Goal: Transaction & Acquisition: Purchase product/service

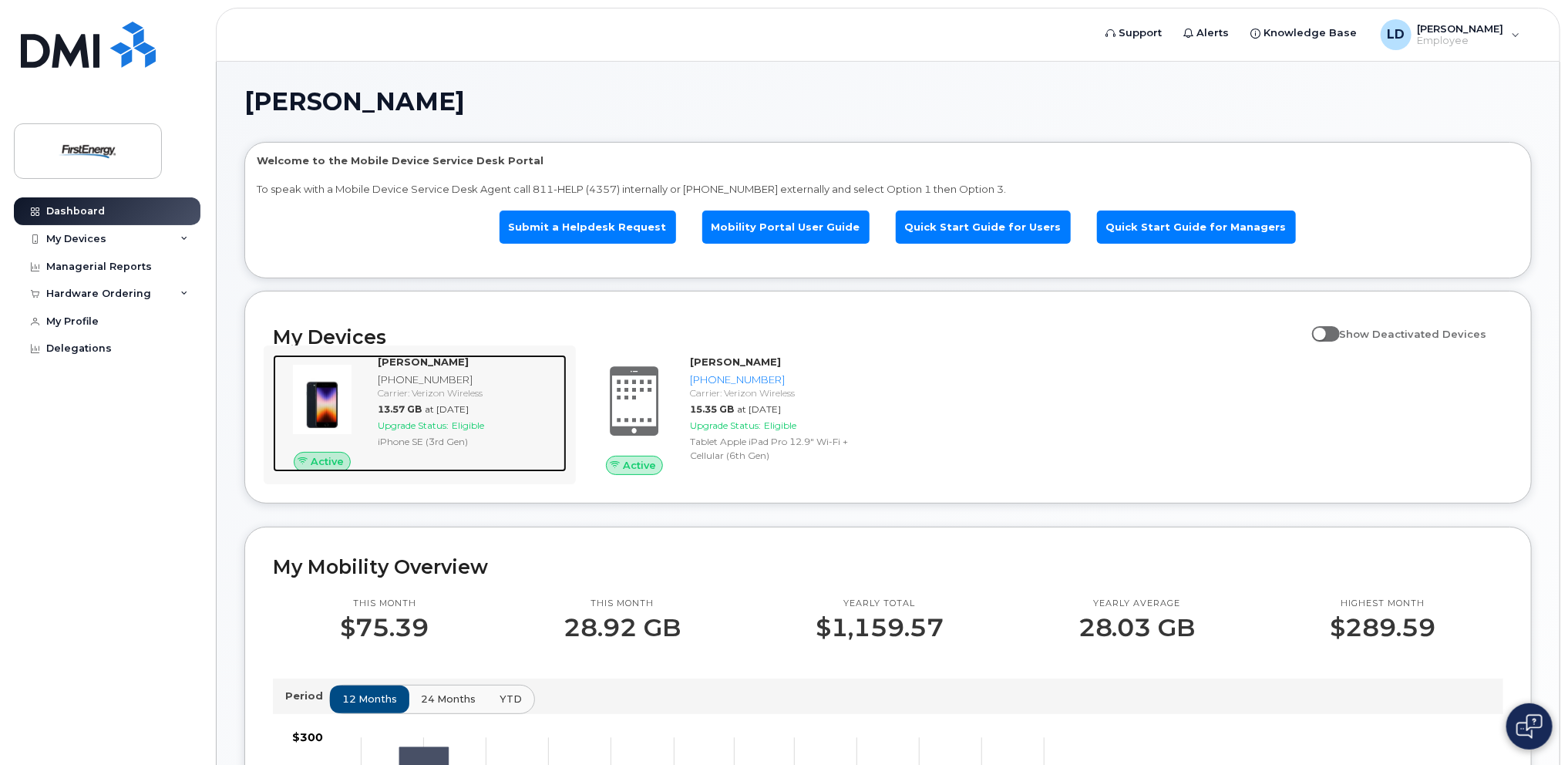
click at [434, 426] on span "Upgrade Status:" at bounding box center [413, 425] width 71 height 12
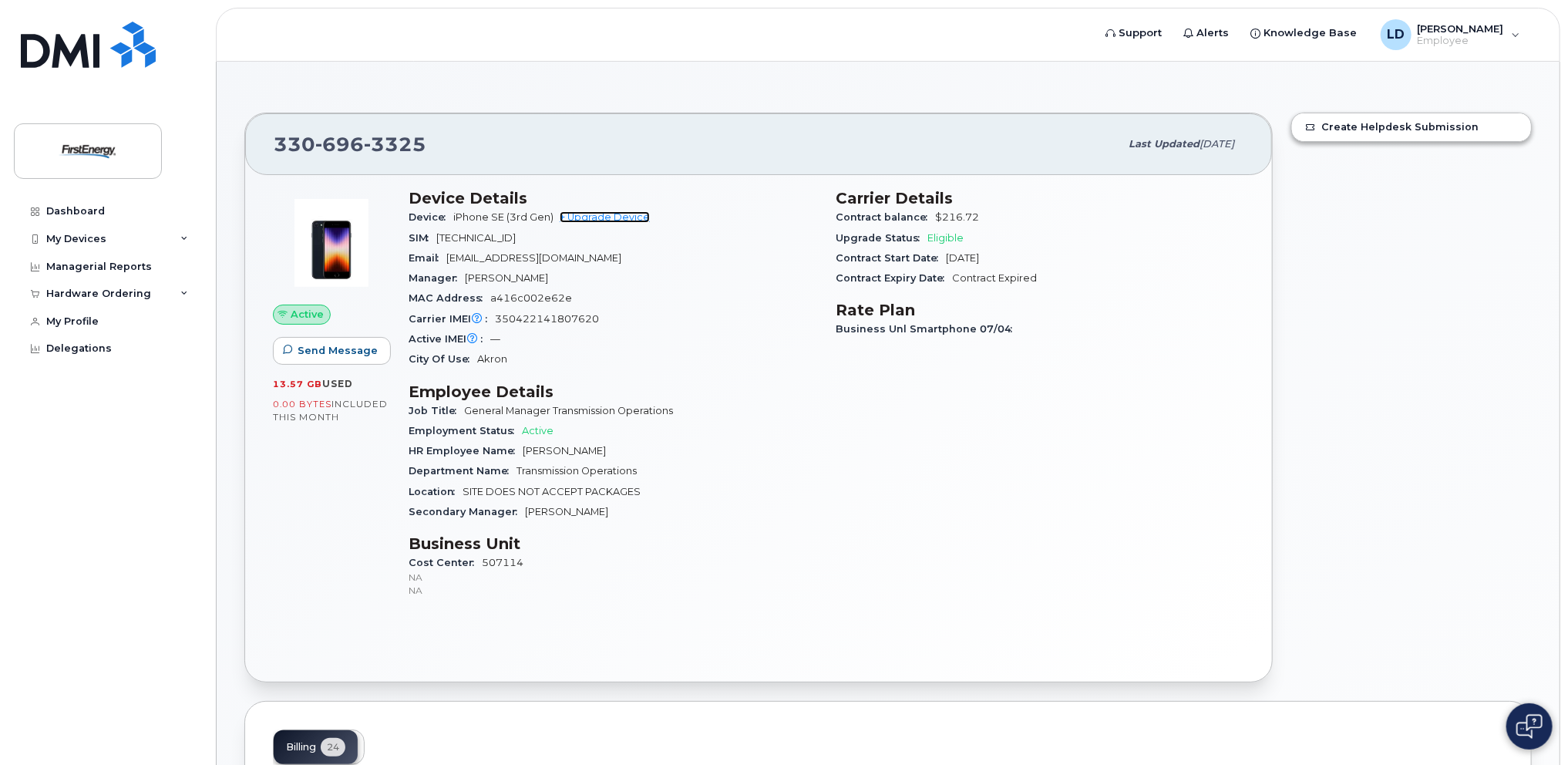
click at [623, 219] on link "+ Upgrade Device" at bounding box center [604, 217] width 90 height 12
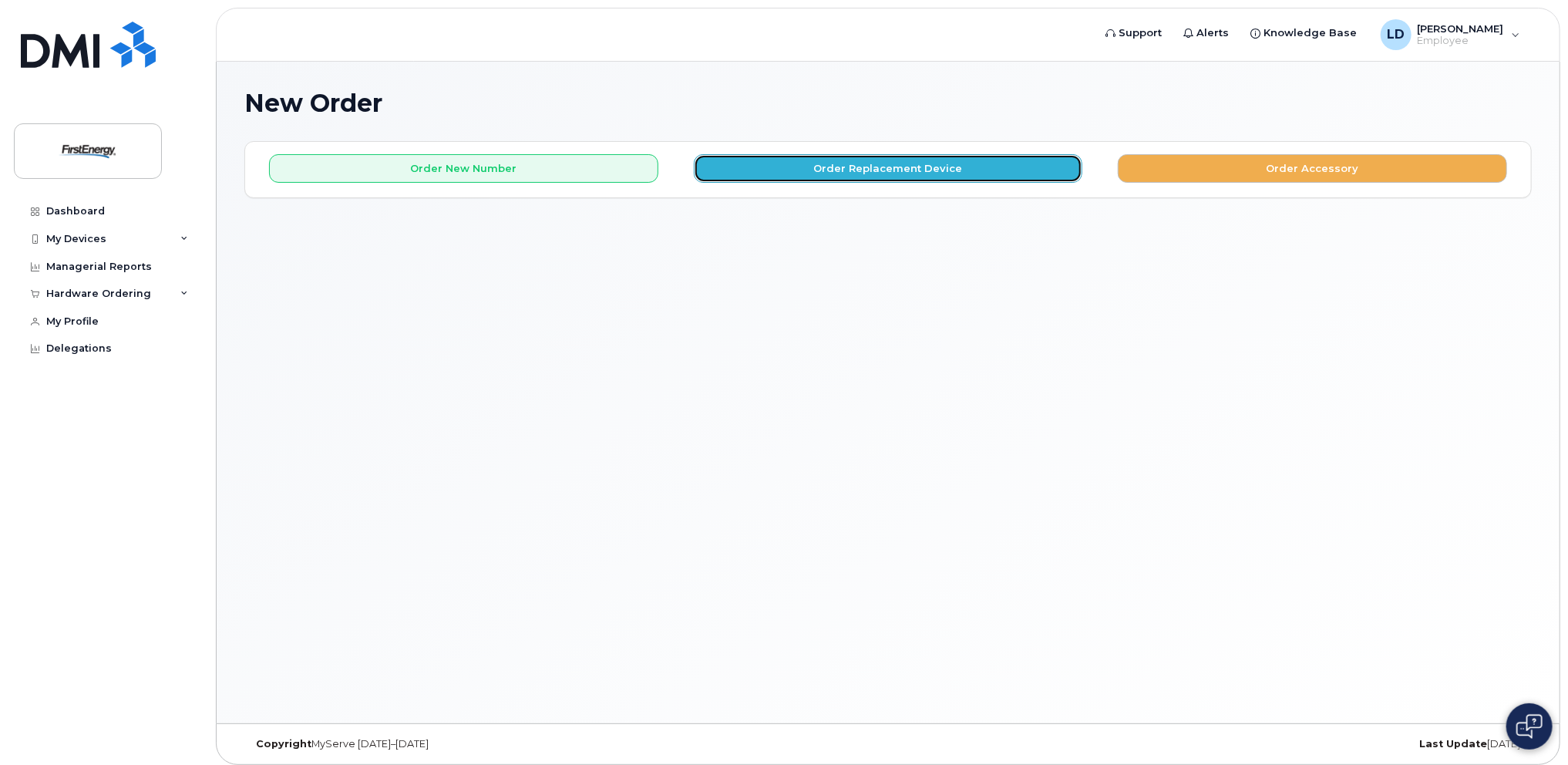
click at [853, 168] on button "Order Replacement Device" at bounding box center [888, 169] width 389 height 28
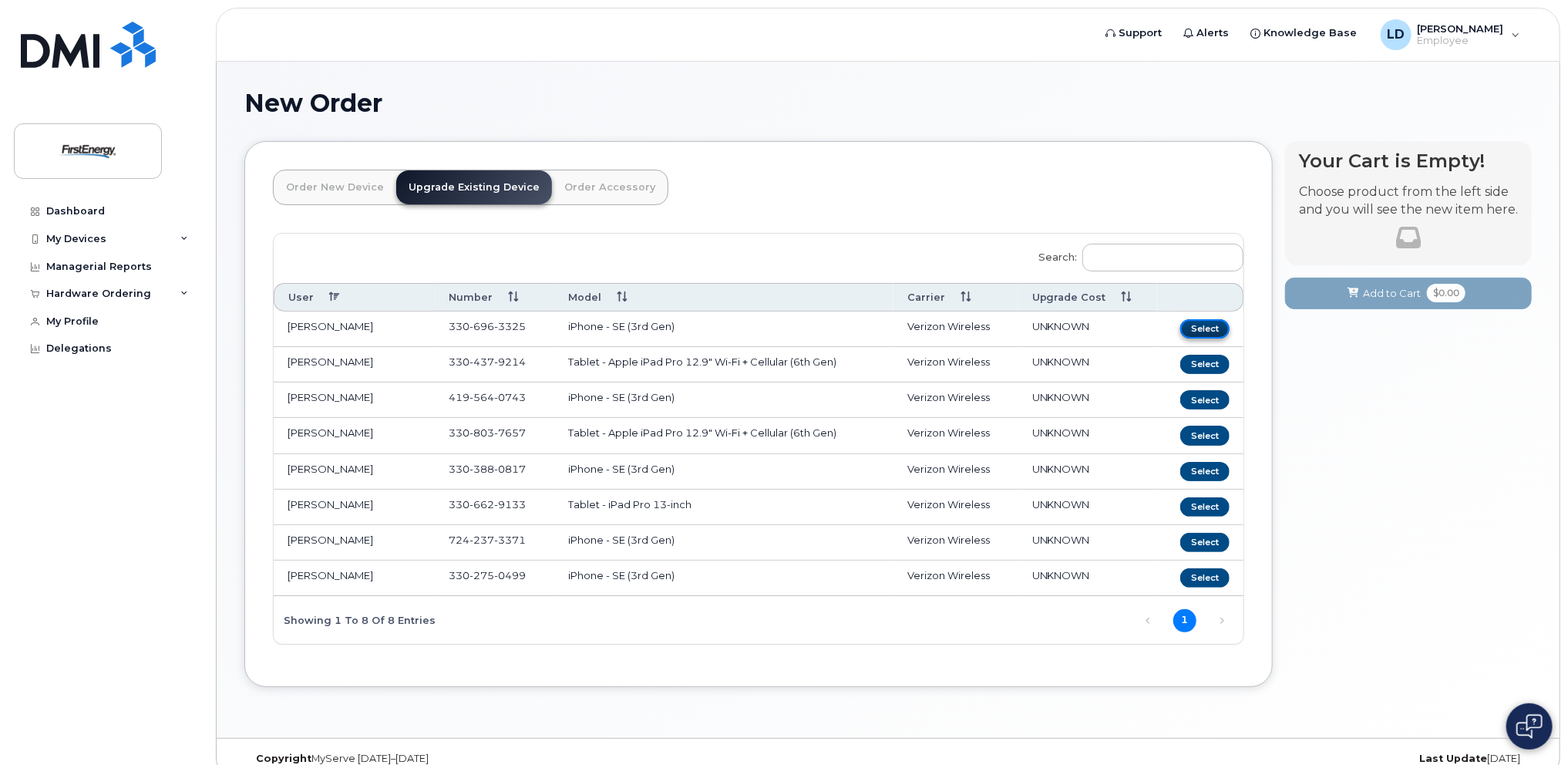
click at [1201, 330] on button "Select" at bounding box center [1204, 328] width 49 height 20
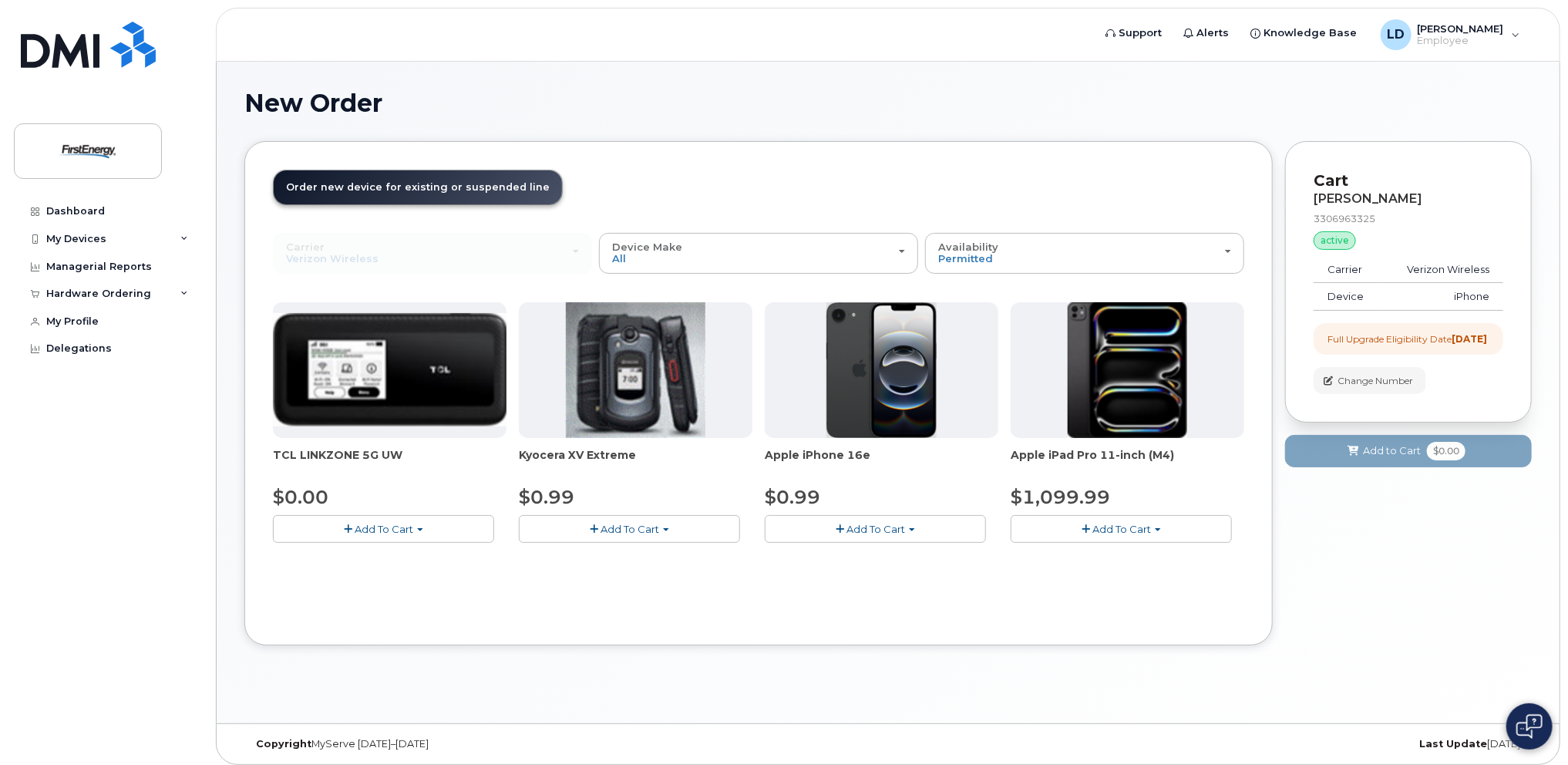
click at [881, 524] on span "Add To Cart" at bounding box center [875, 529] width 59 height 13
click at [850, 558] on link "$0.99 - 2 Year Upgrade" at bounding box center [843, 557] width 149 height 20
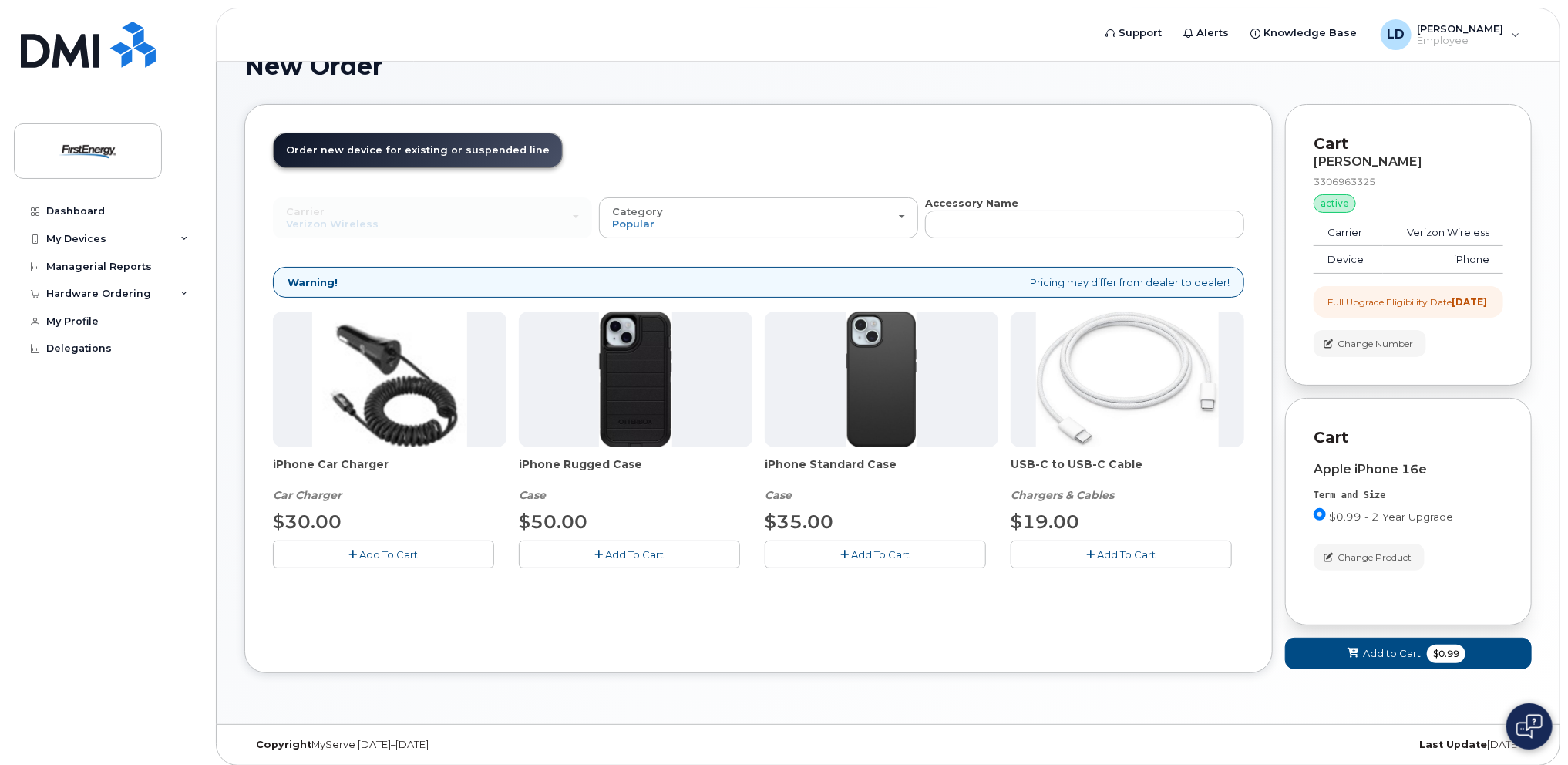
scroll to position [57, 0]
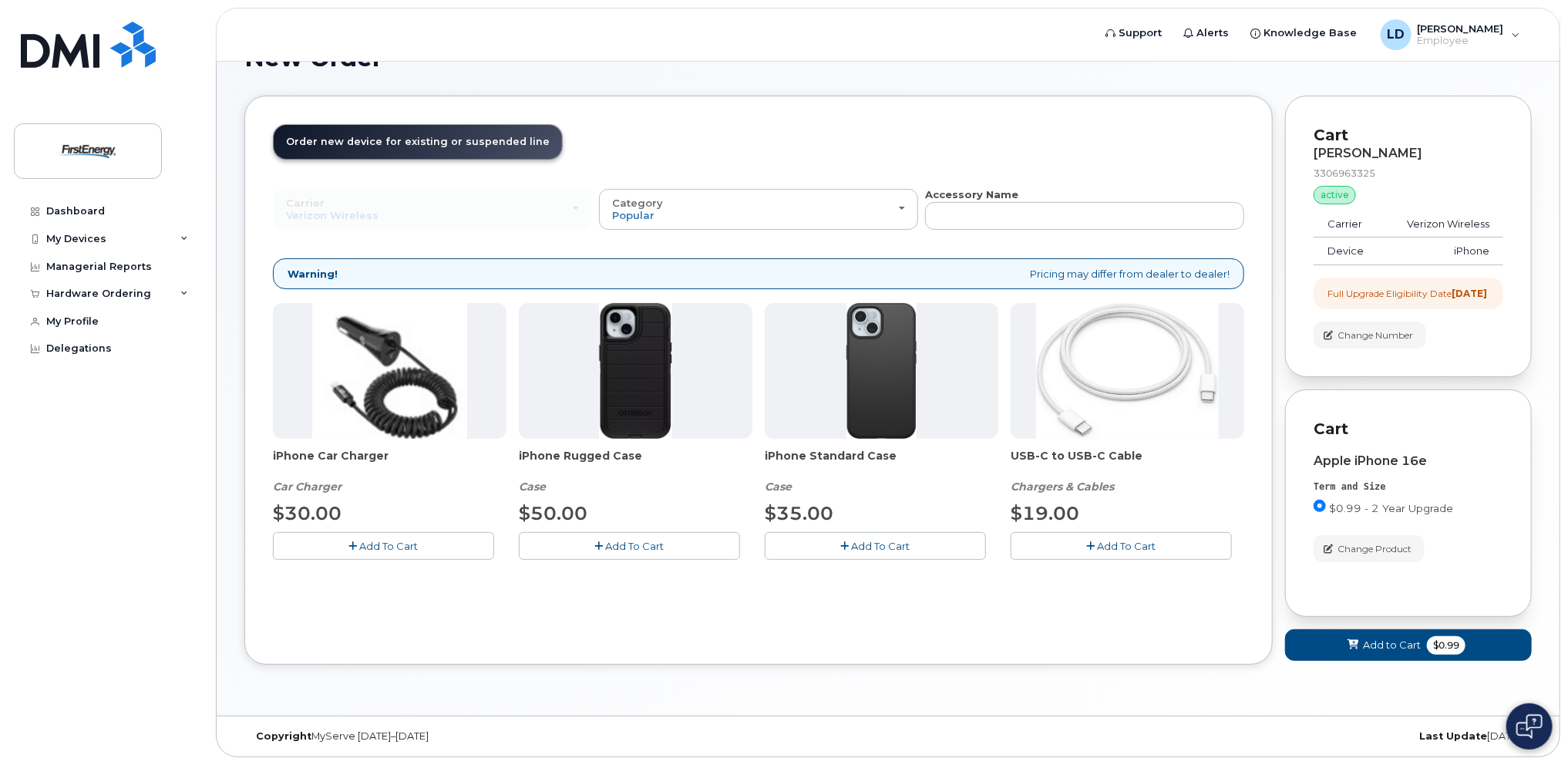
click at [880, 540] on span "Add To Cart" at bounding box center [881, 546] width 59 height 13
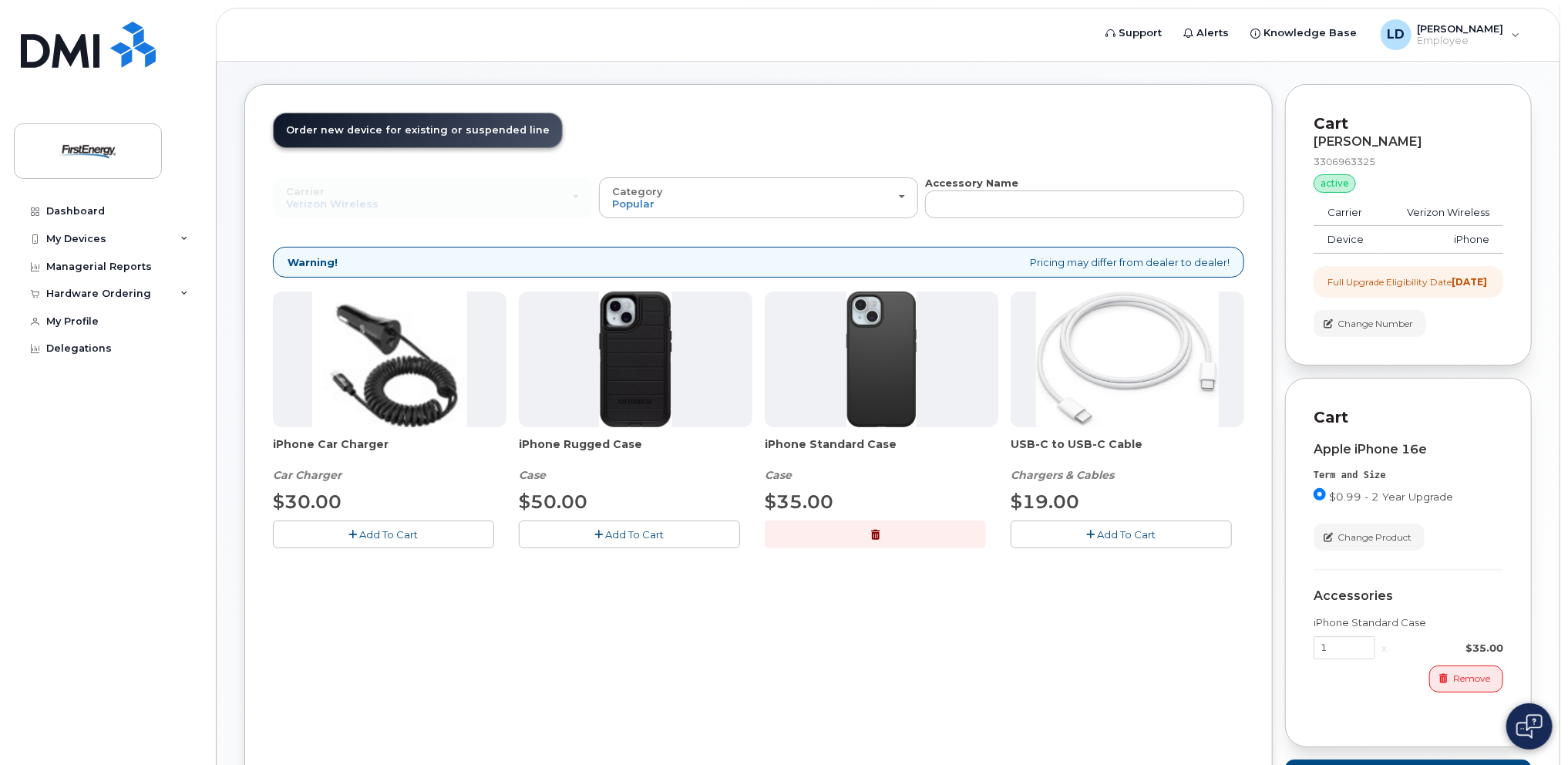
click at [1113, 533] on span "Add To Cart" at bounding box center [1127, 535] width 59 height 13
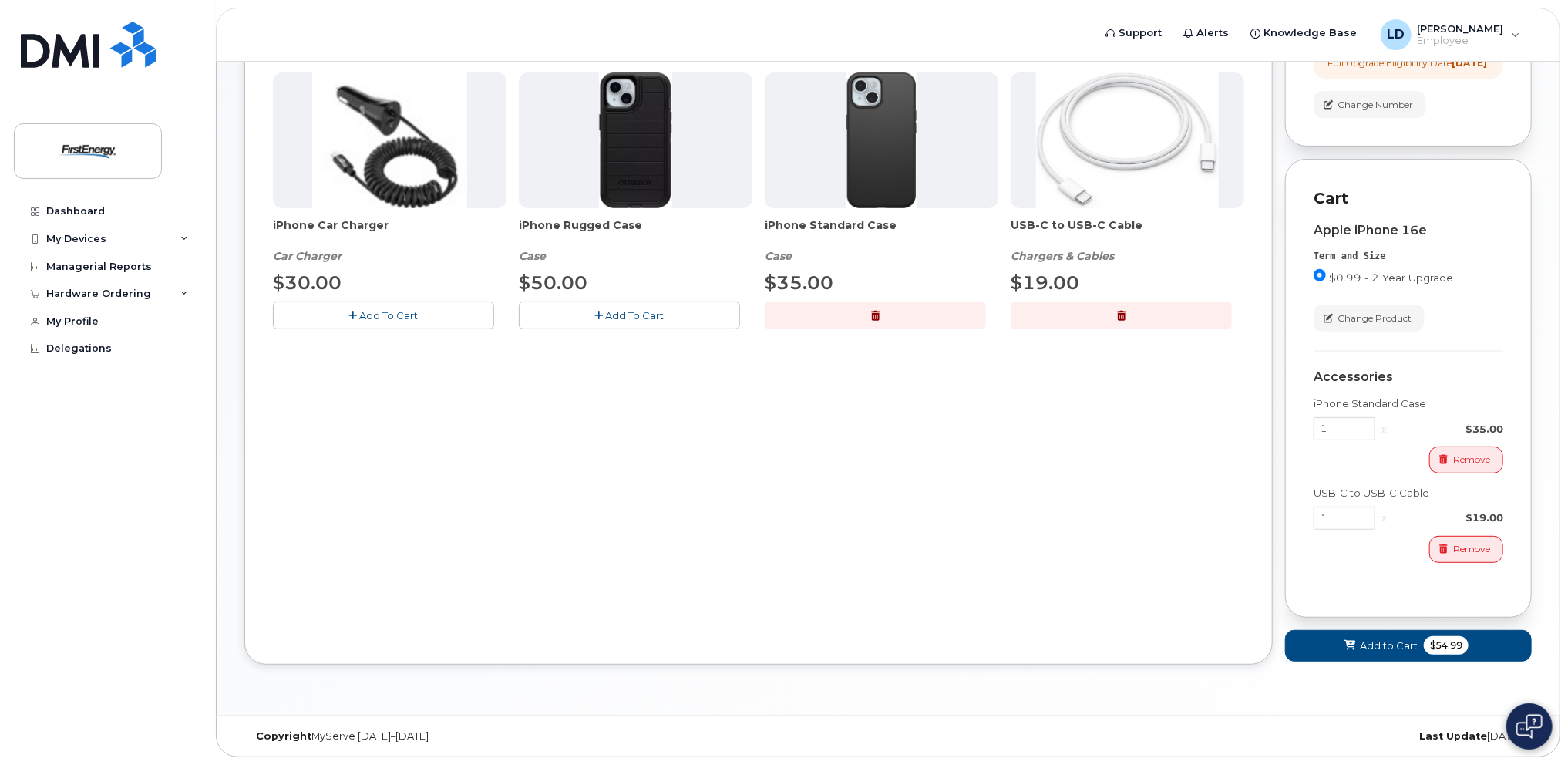
scroll to position [287, 0]
click at [1396, 638] on span "Add to Cart" at bounding box center [1389, 645] width 58 height 15
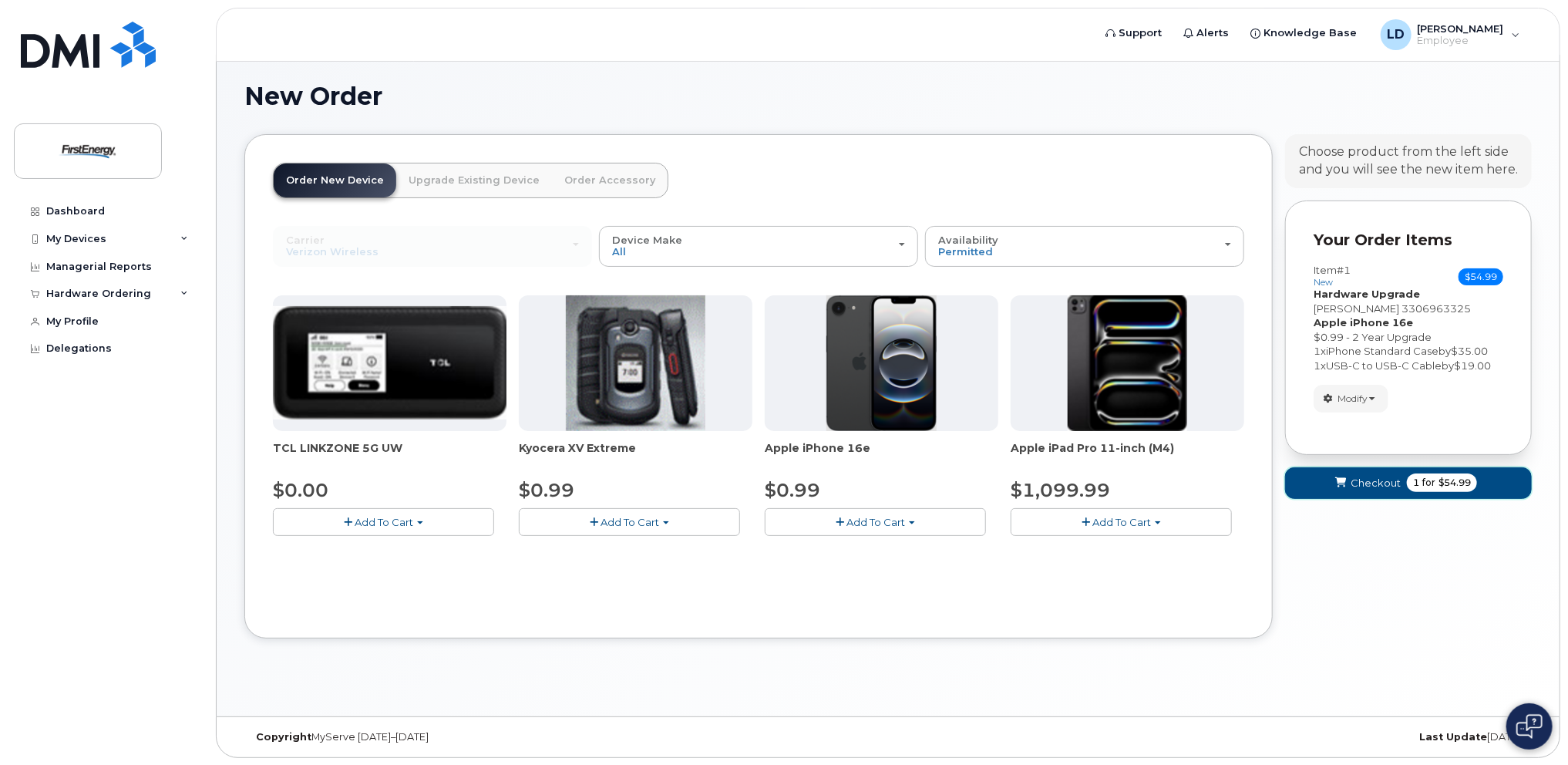
click at [1372, 488] on span "Checkout" at bounding box center [1375, 483] width 50 height 15
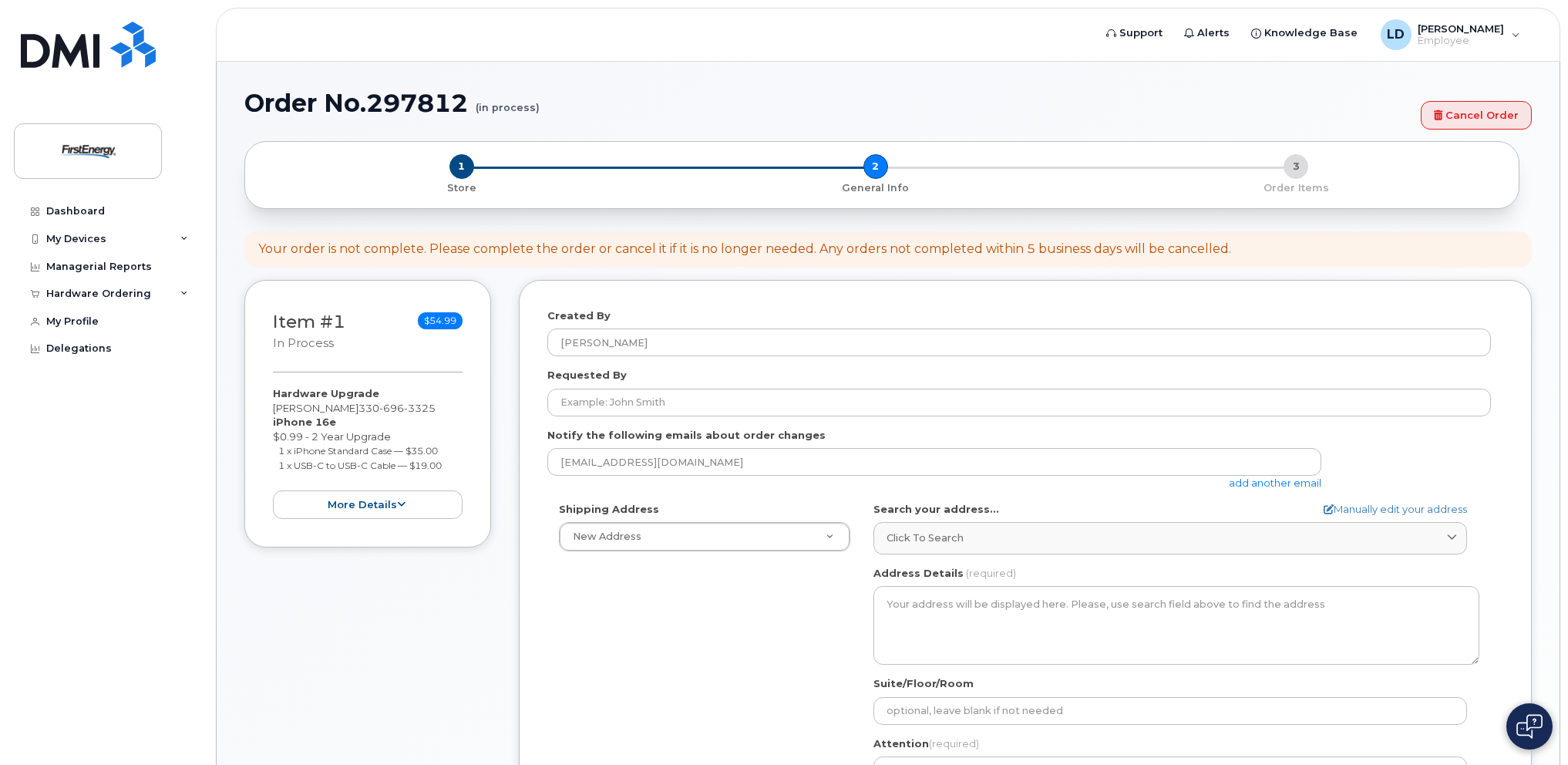
select select
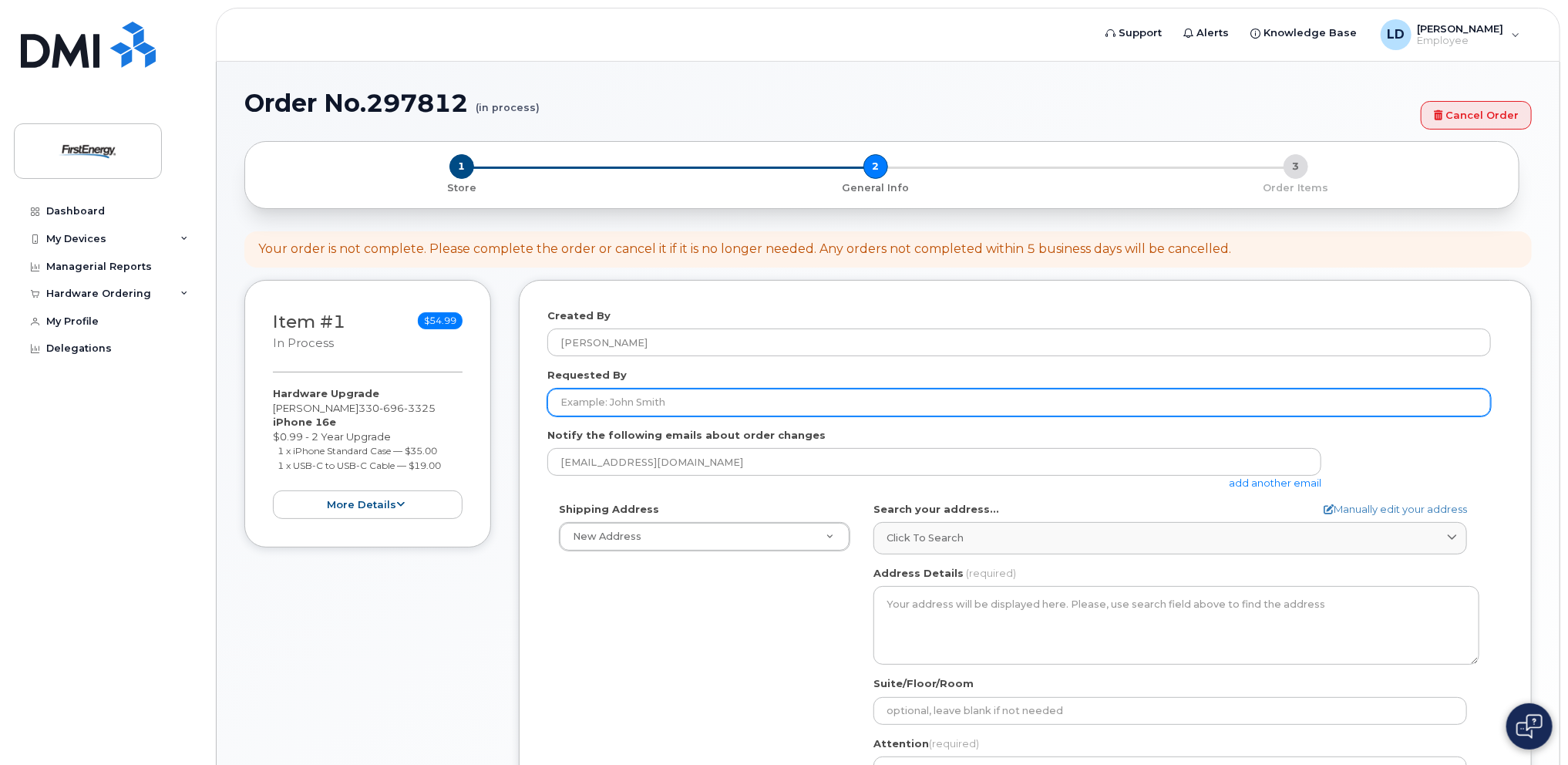
click at [752, 402] on input "Requested By" at bounding box center [1019, 402] width 943 height 27
type input "David Lake"
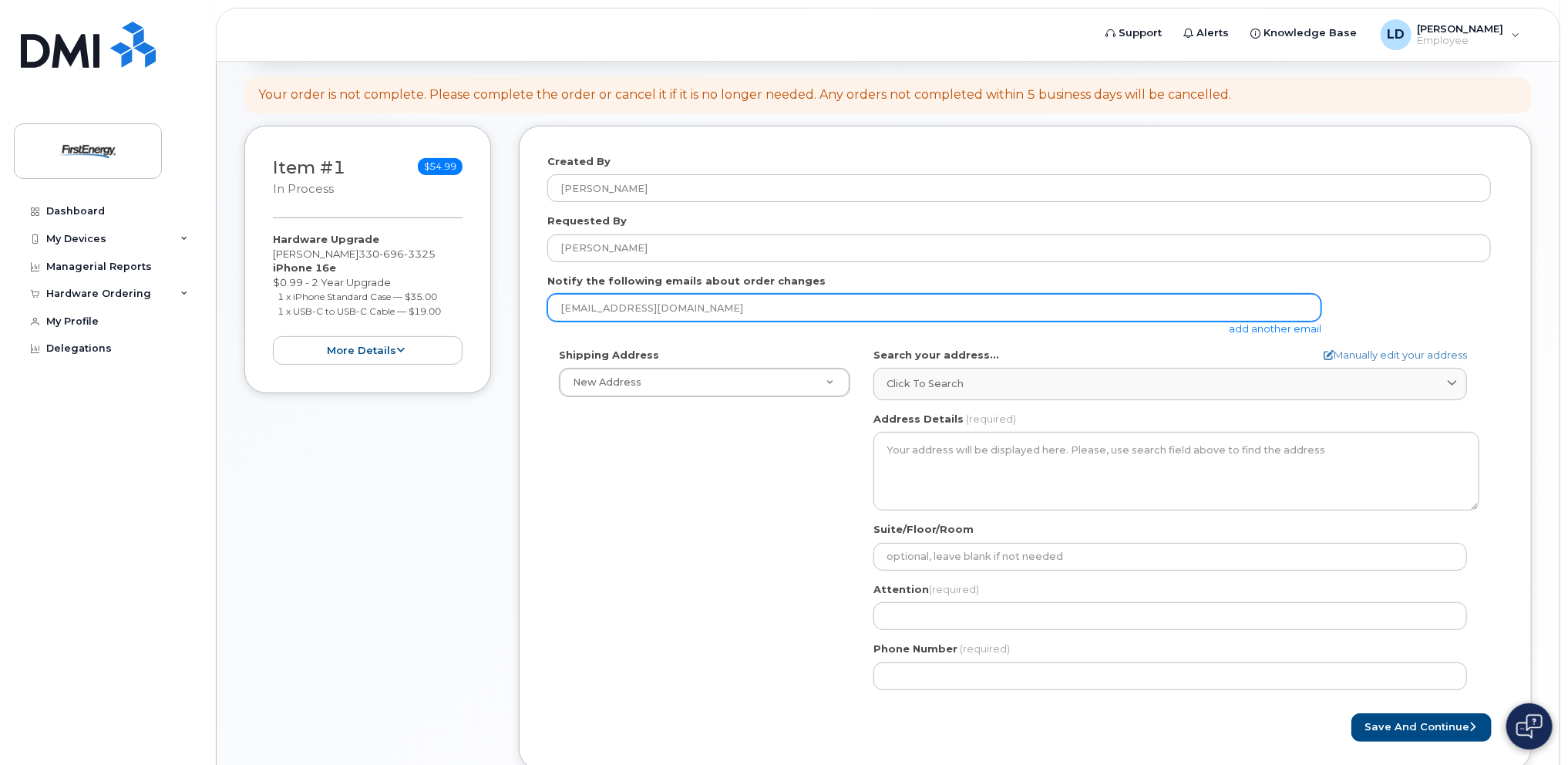
scroll to position [231, 0]
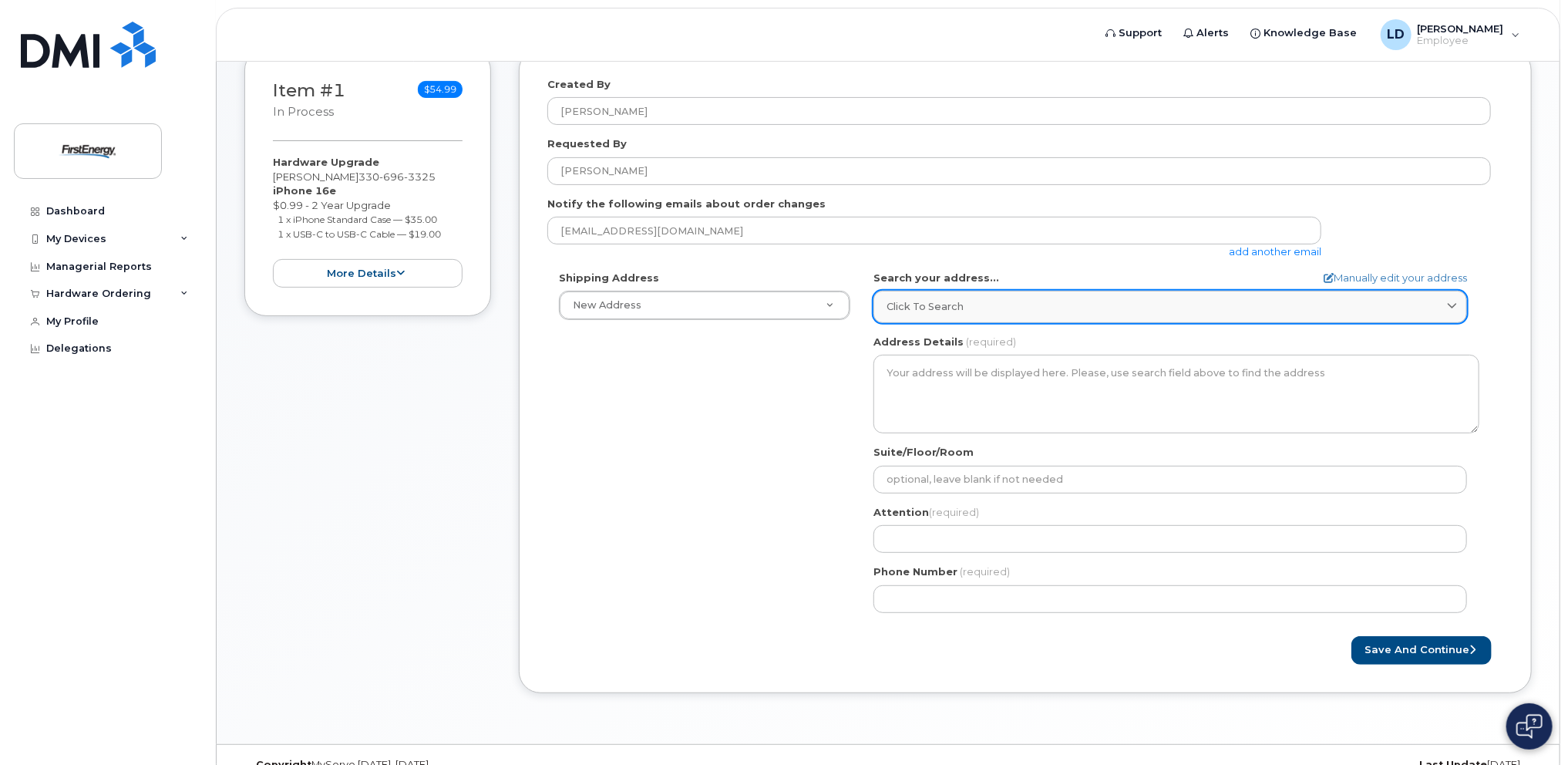
click at [1392, 303] on div "Click to search" at bounding box center [1170, 306] width 567 height 15
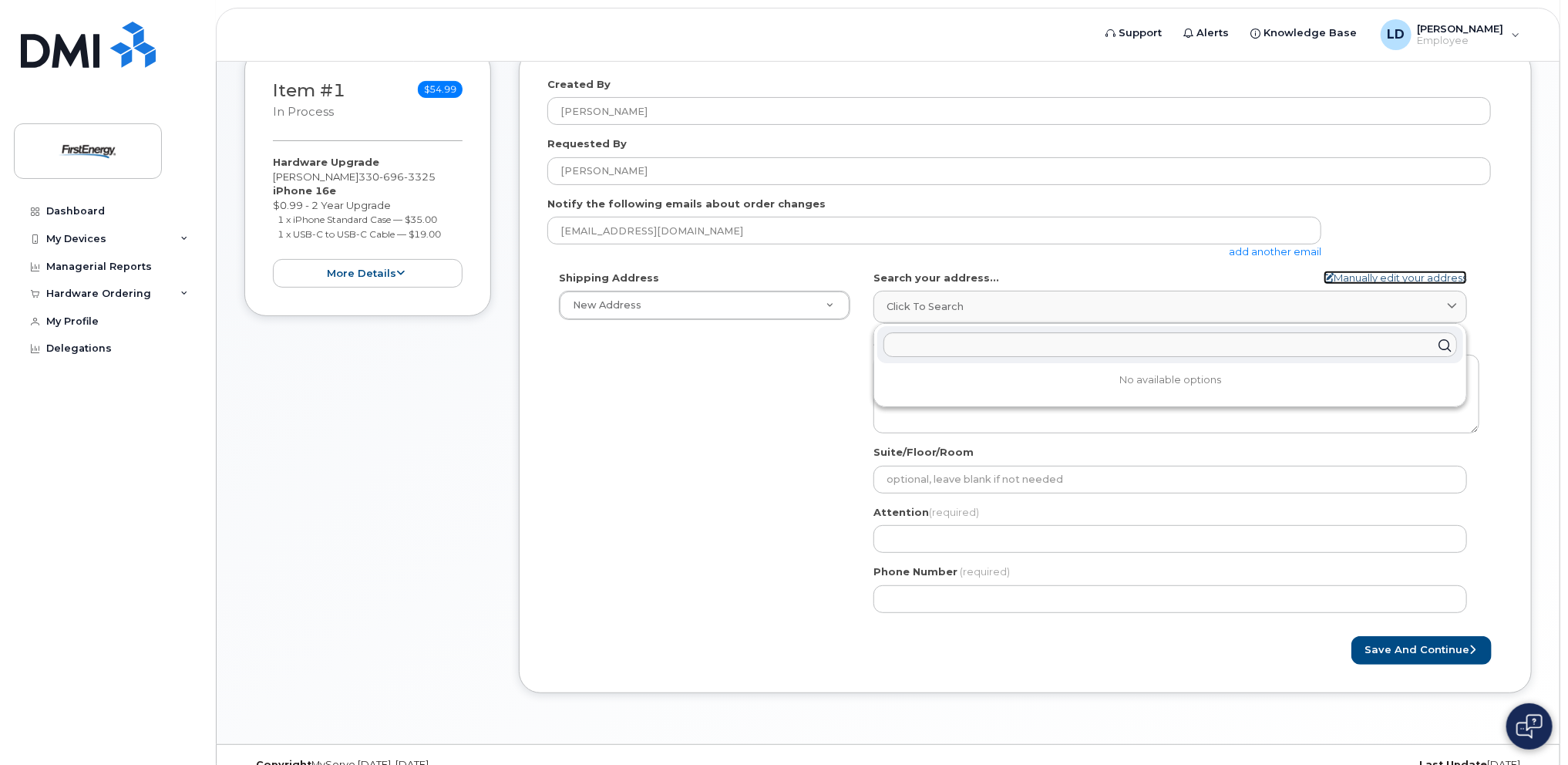
click at [1389, 274] on link "Manually edit your address" at bounding box center [1395, 277] width 143 height 15
select select
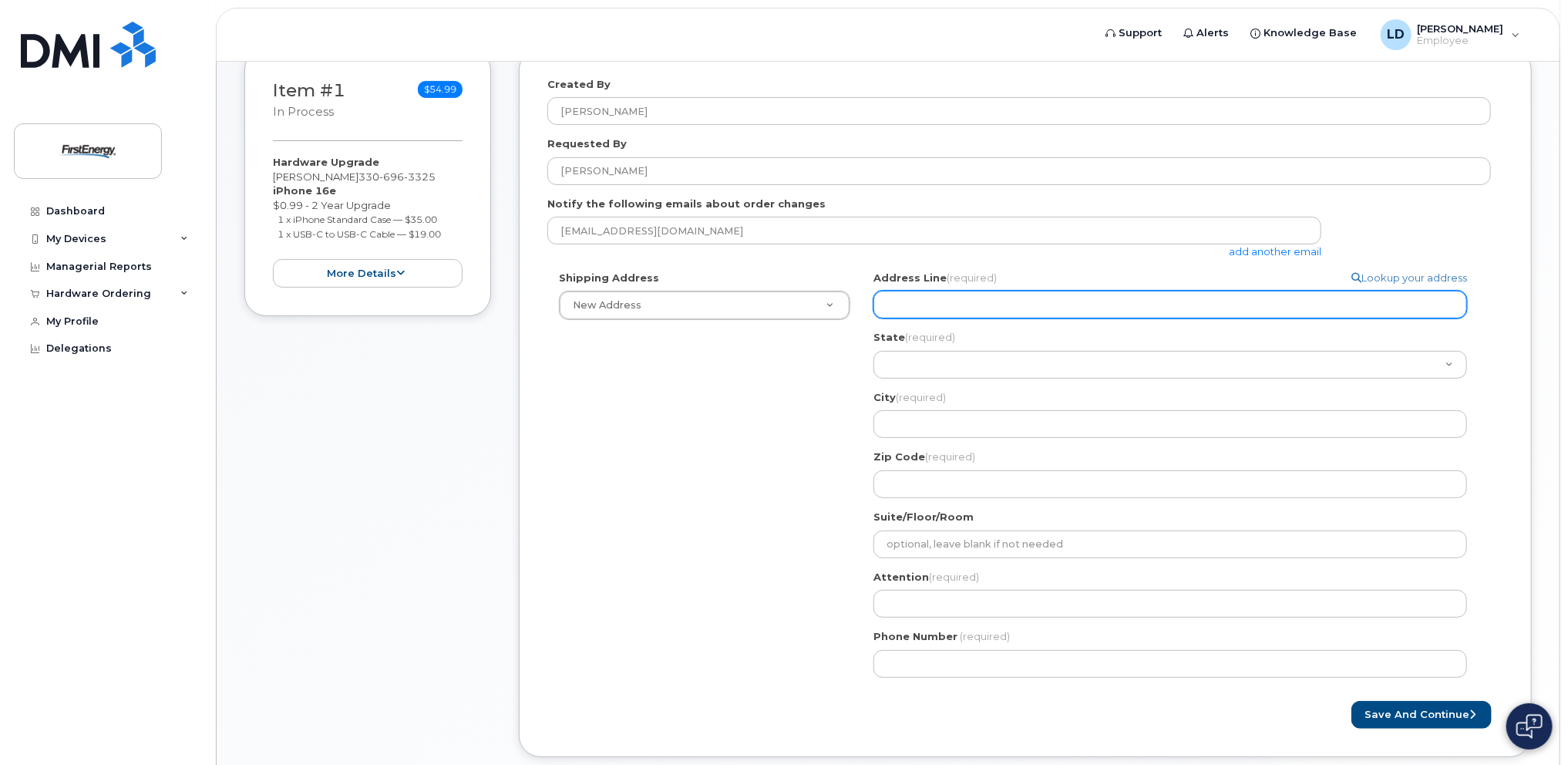
click at [940, 303] on input "Address Line (required)" at bounding box center [1169, 304] width 593 height 27
select select
type input "7"
select select
type input "71"
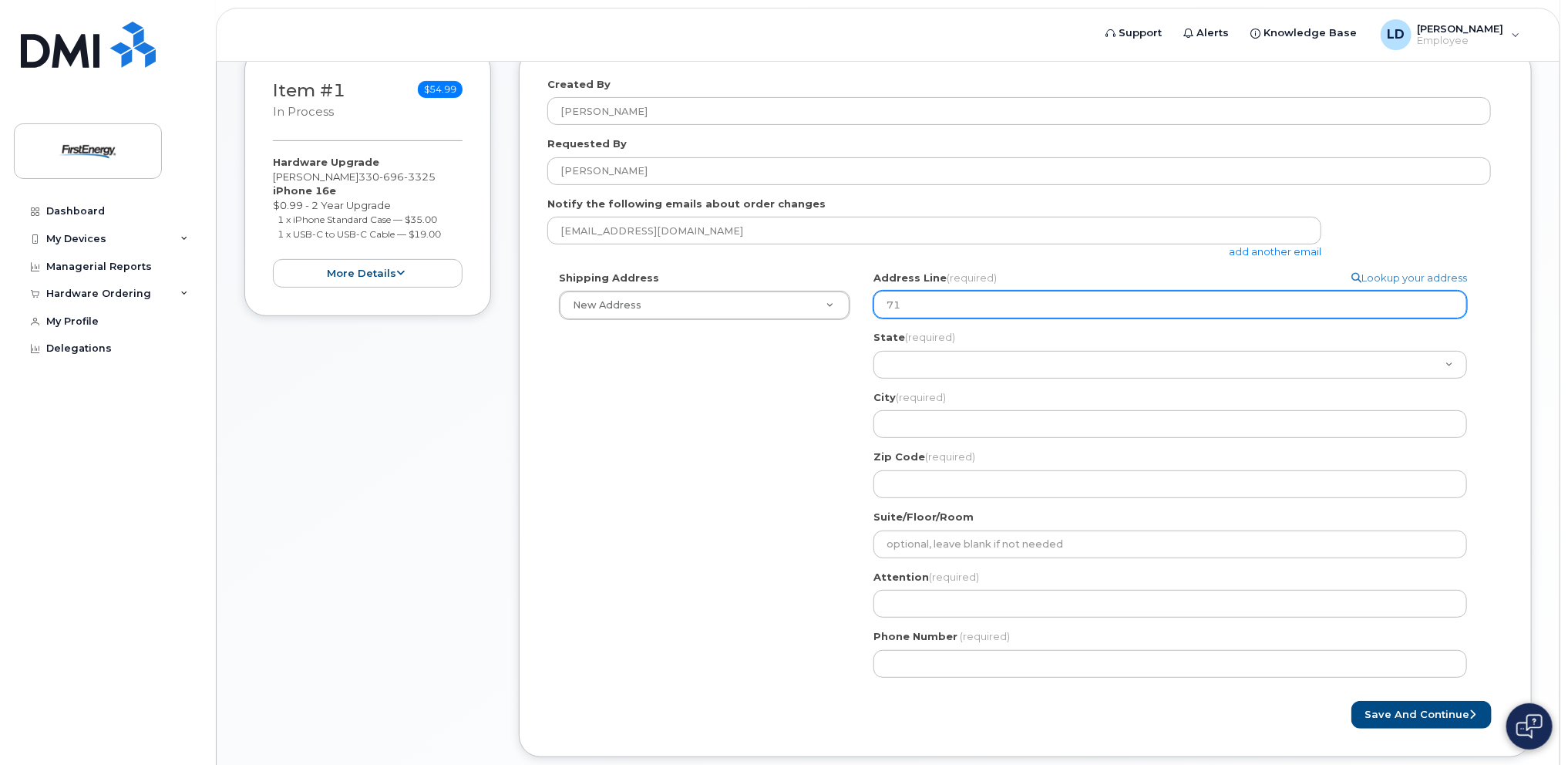
select select
type input "718"
select select
type input "718 3"
select select
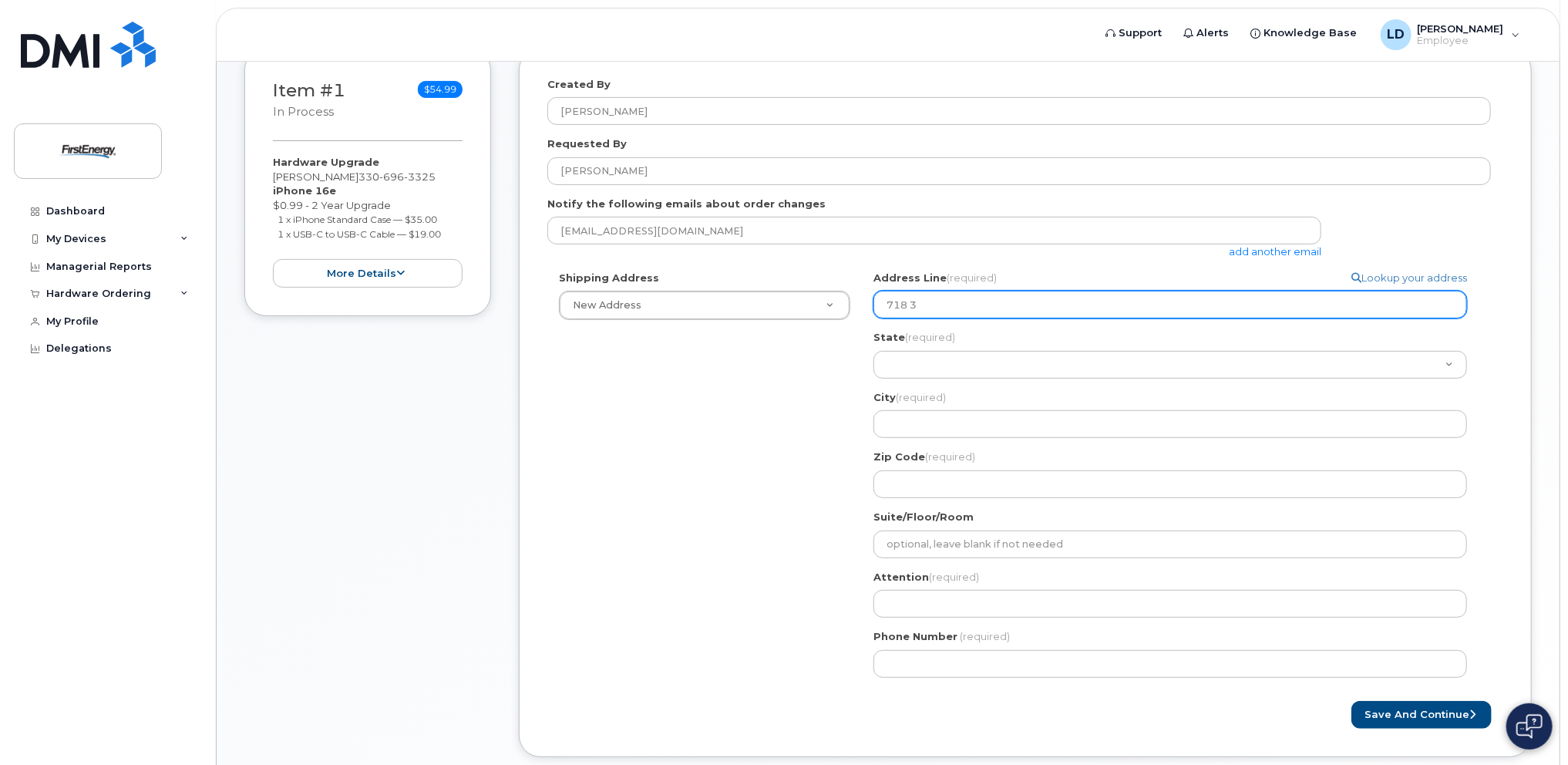
type input "718 37"
select select
type input "718 37t"
select select
type input "718 37th"
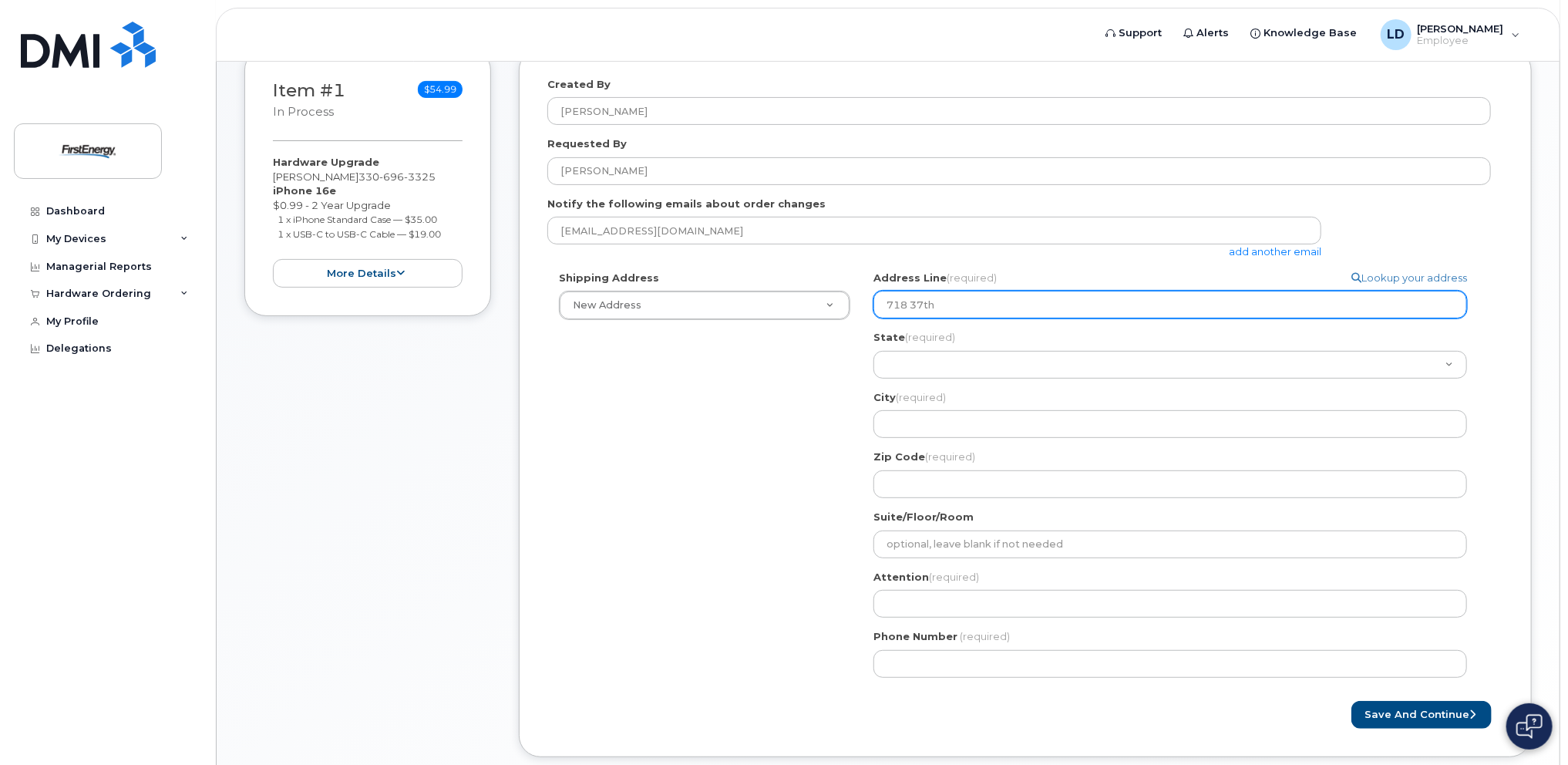
select select
type input "718 37th S"
select select
type input "718 37th St"
select select
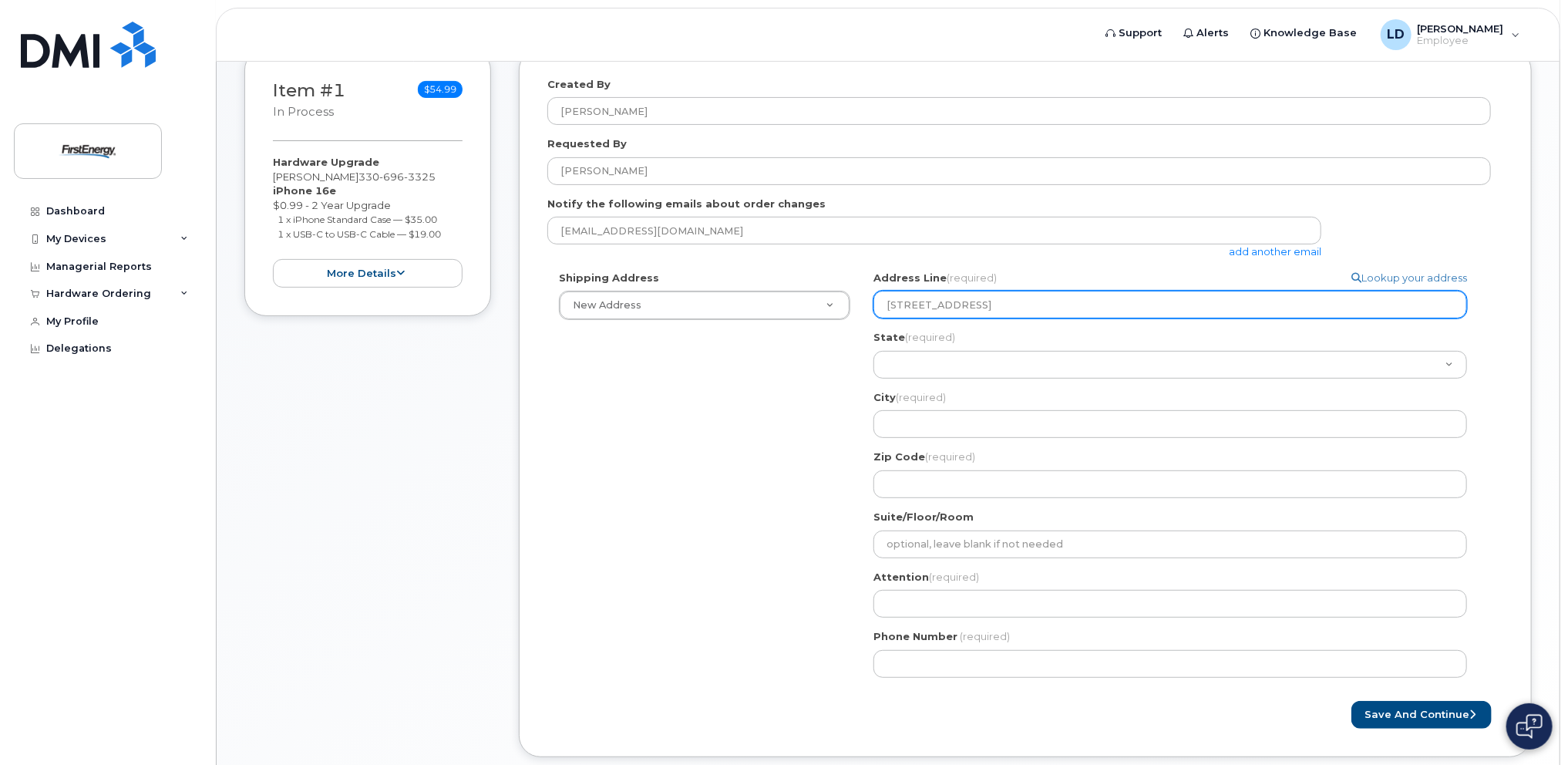
type input "718 37th Str"
select select
type input "718 37th Stre"
select select
type input "718 37th Stree"
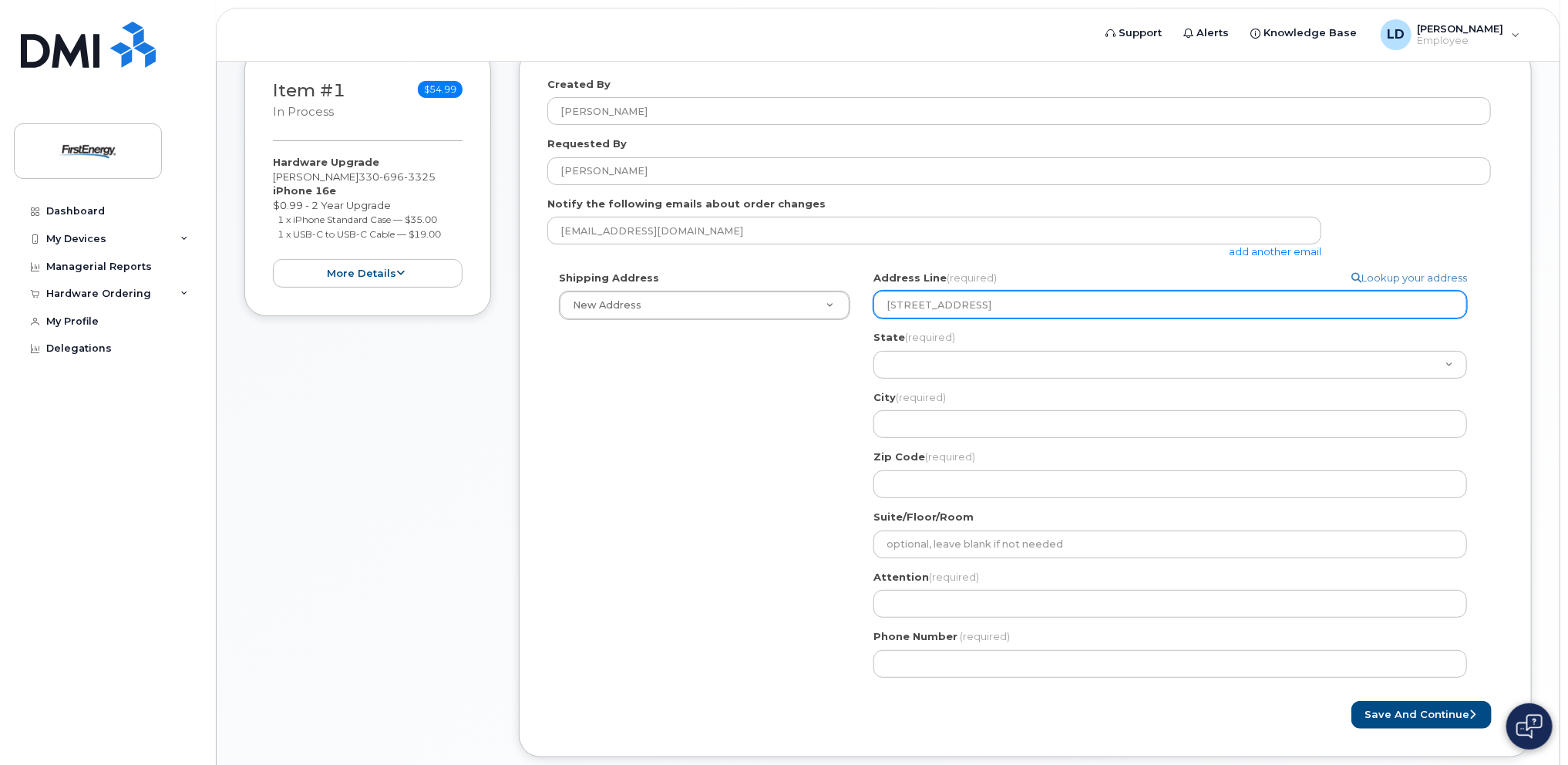
select select
type input "718 37th Street"
select select
type input "718 37th Street S"
select select
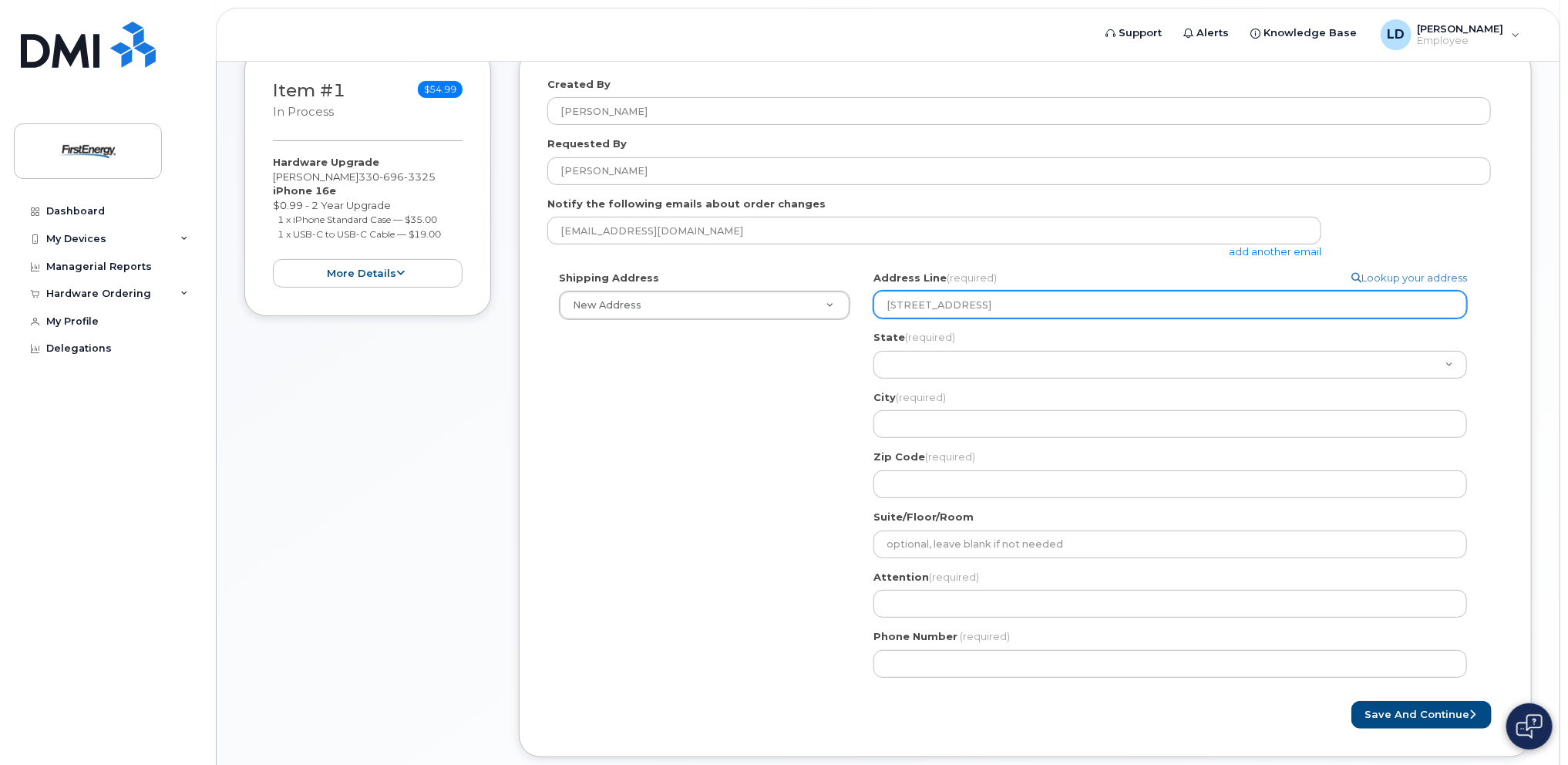
type input "718 37th Street SW"
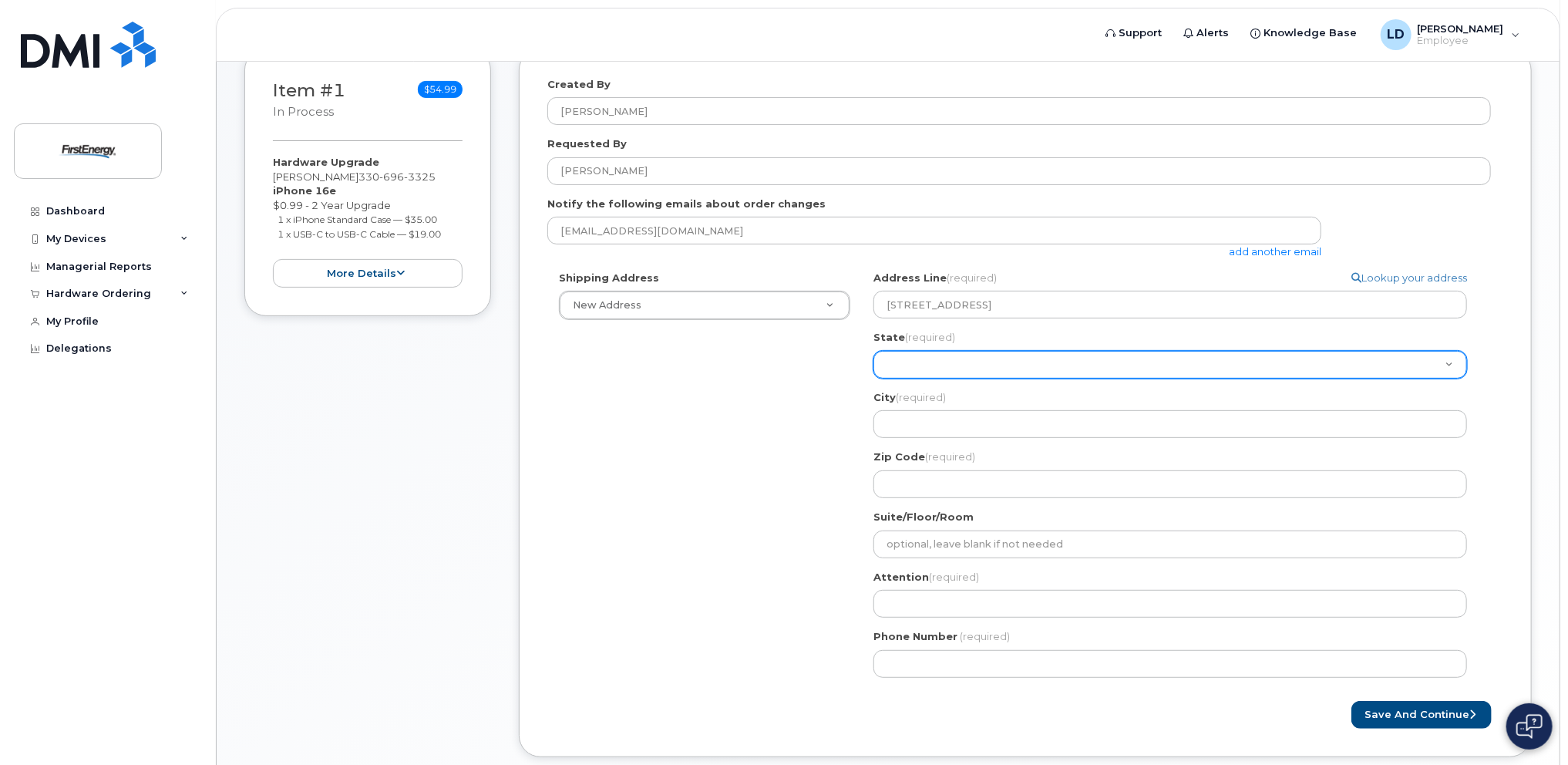
select select "OH"
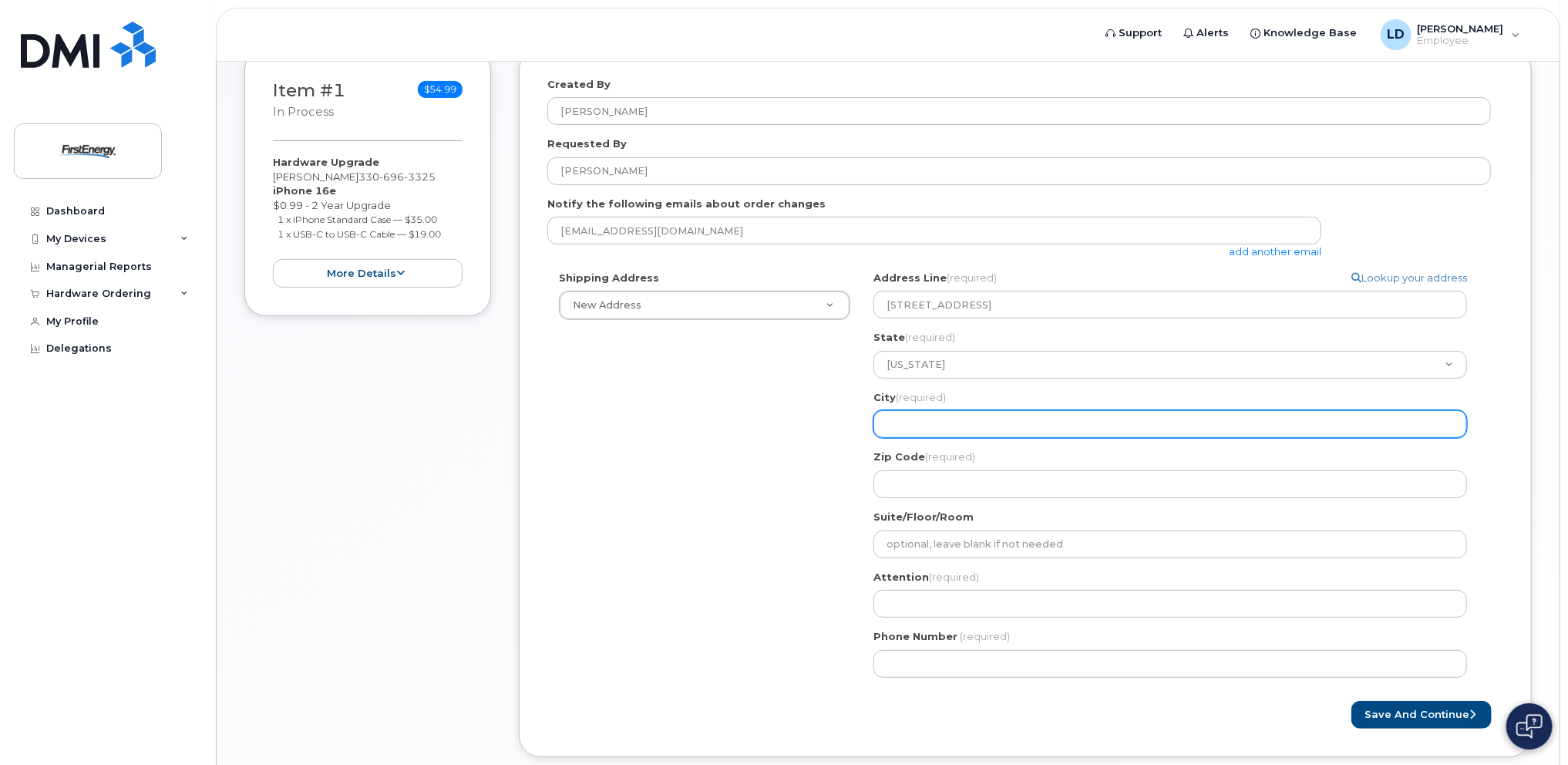
select select
type input "C"
select select
type input "Ca"
select select
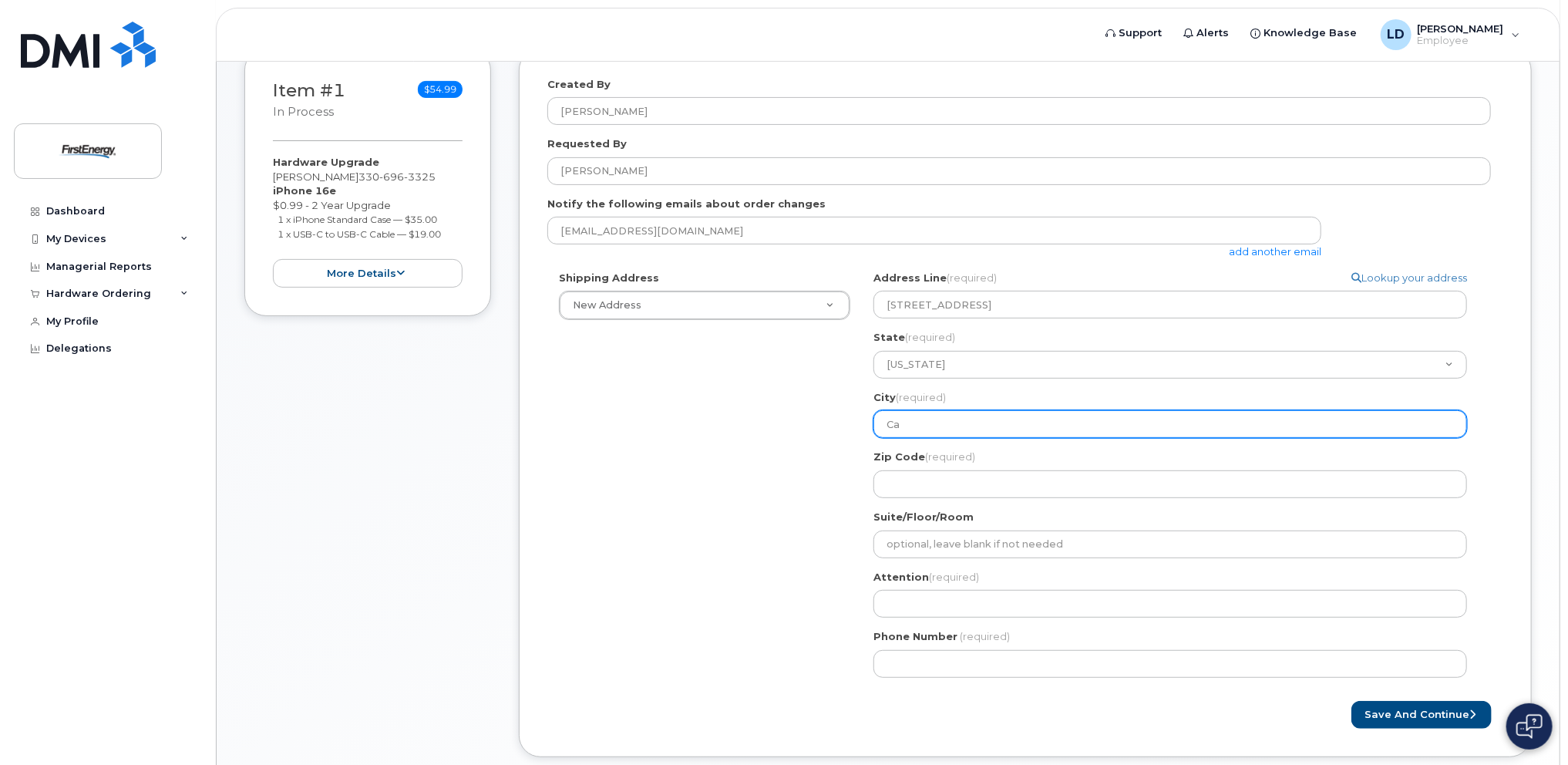
type input "Can"
select select
type input "Cant"
select select
type input "Canto"
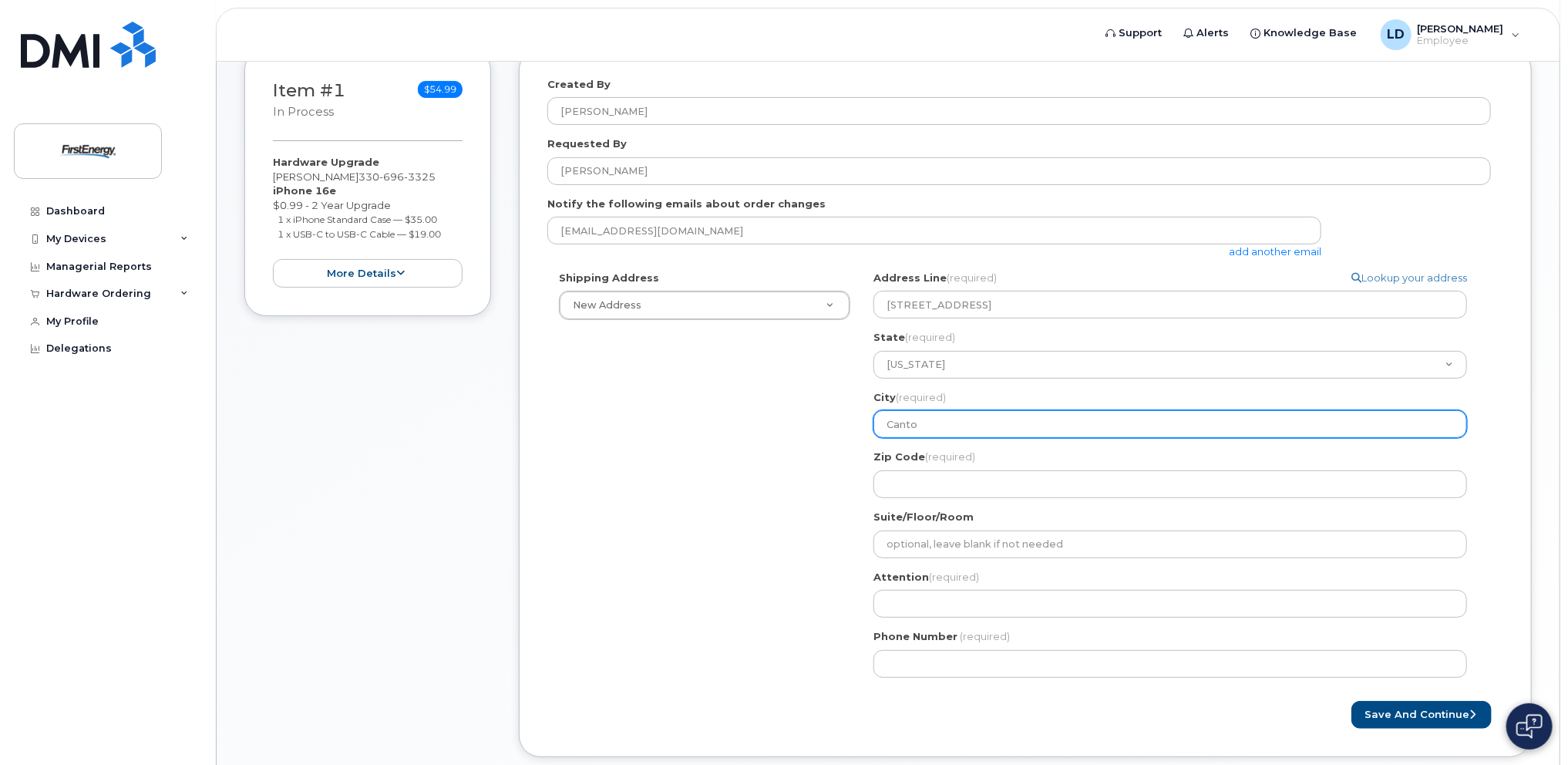
select select
type input "Canton"
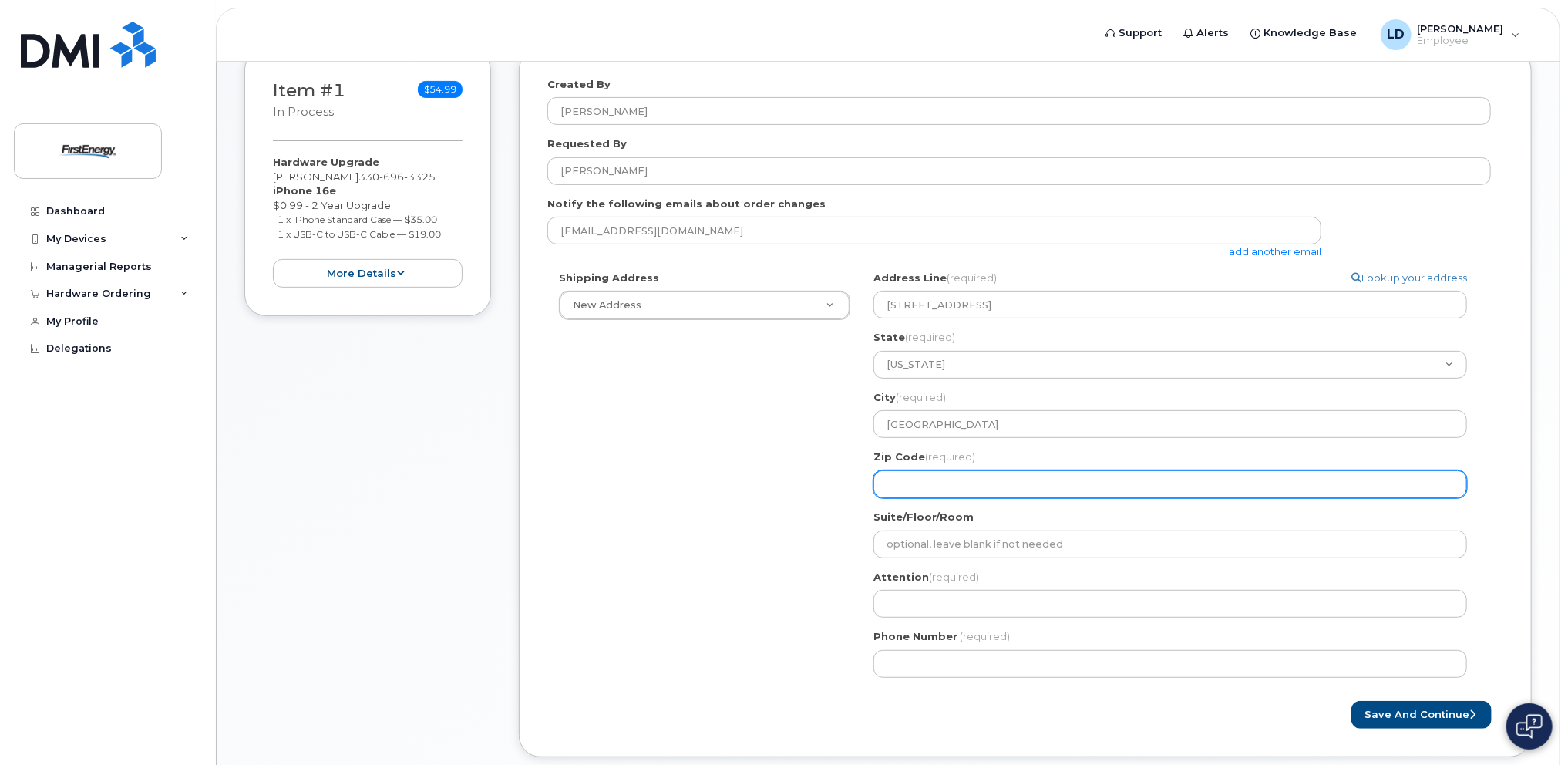
select select
type input "4"
select select
type input "44"
select select
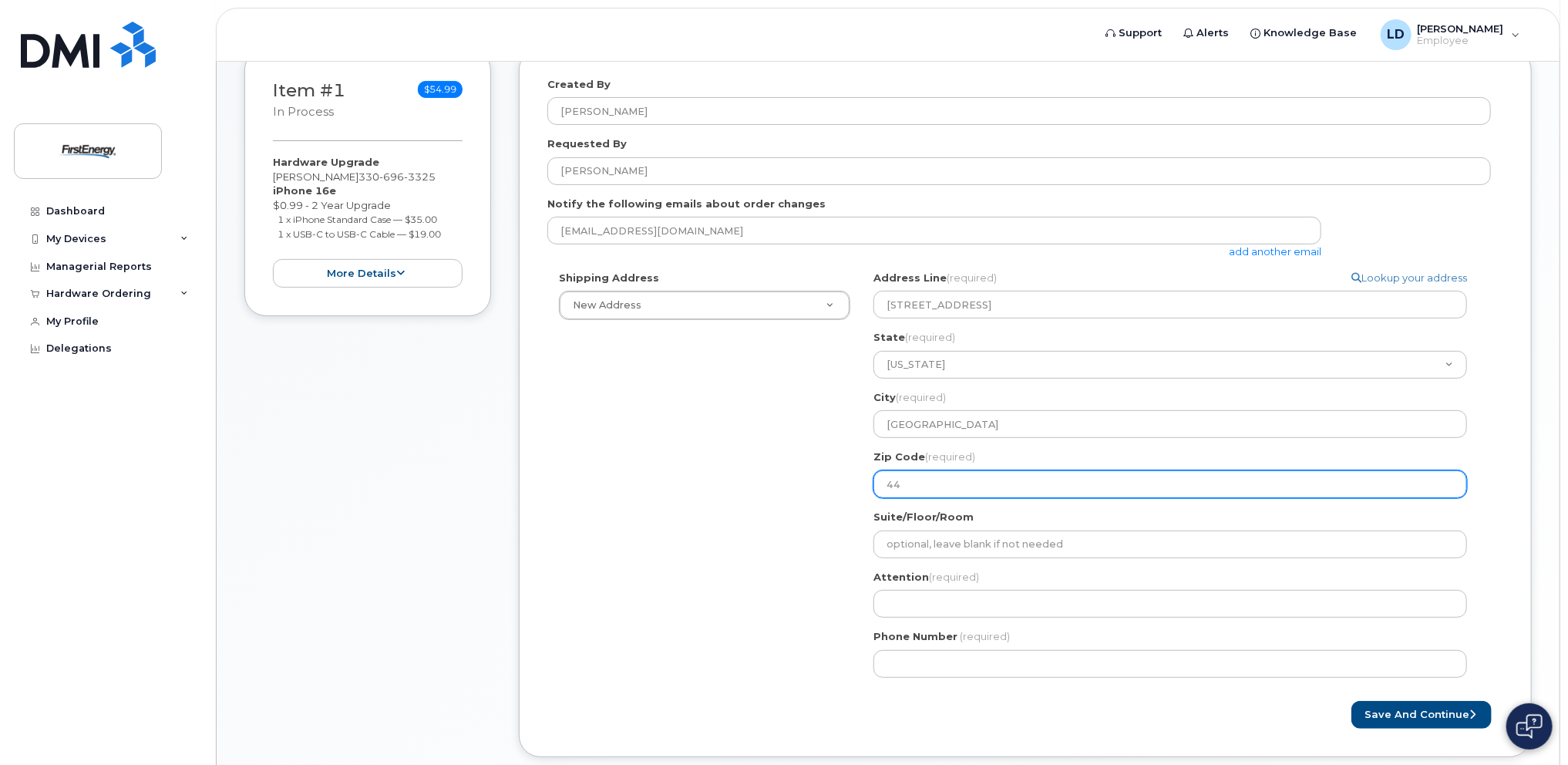
type input "447"
select select
type input "4470"
select select
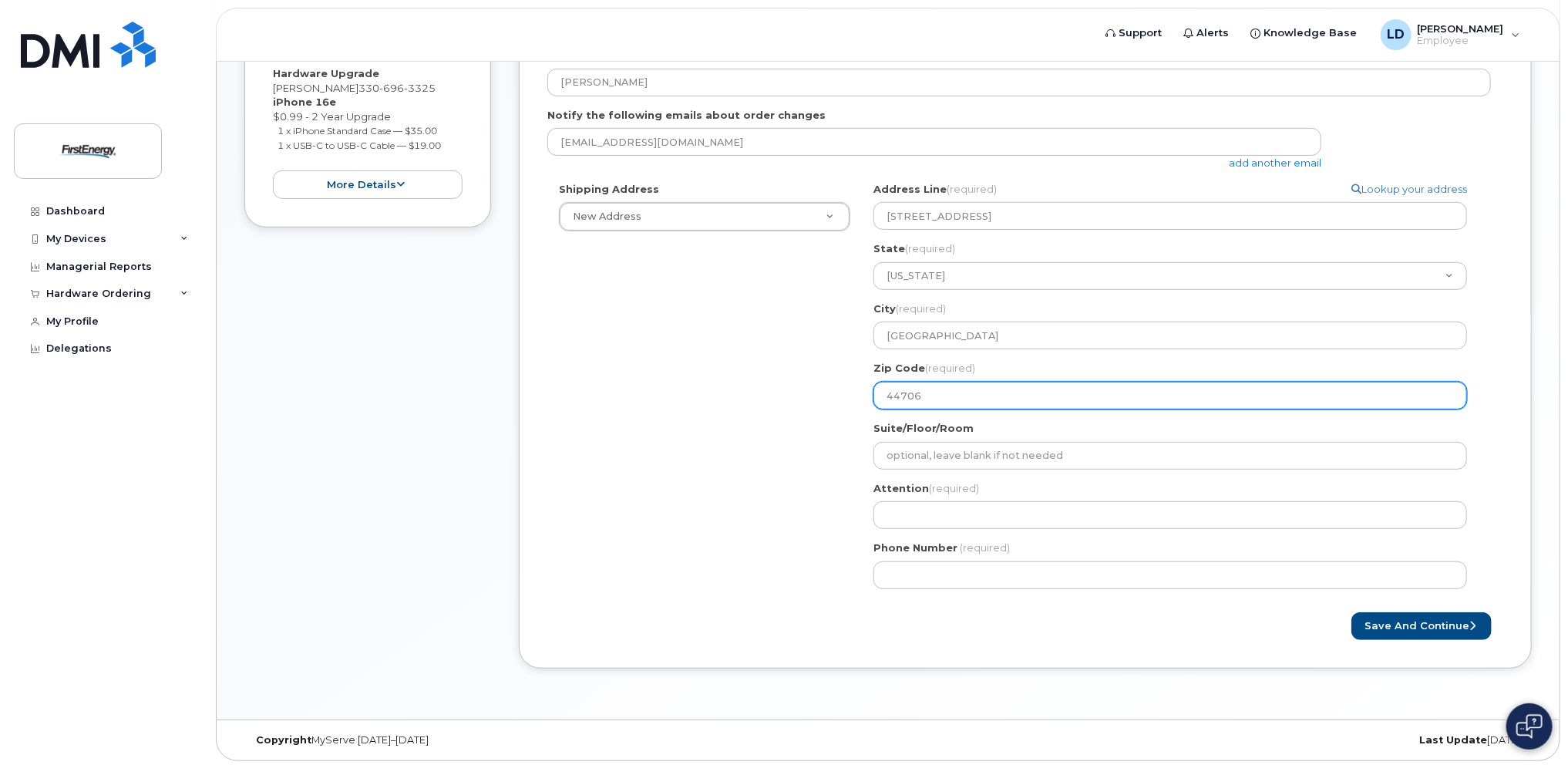
scroll to position [323, 0]
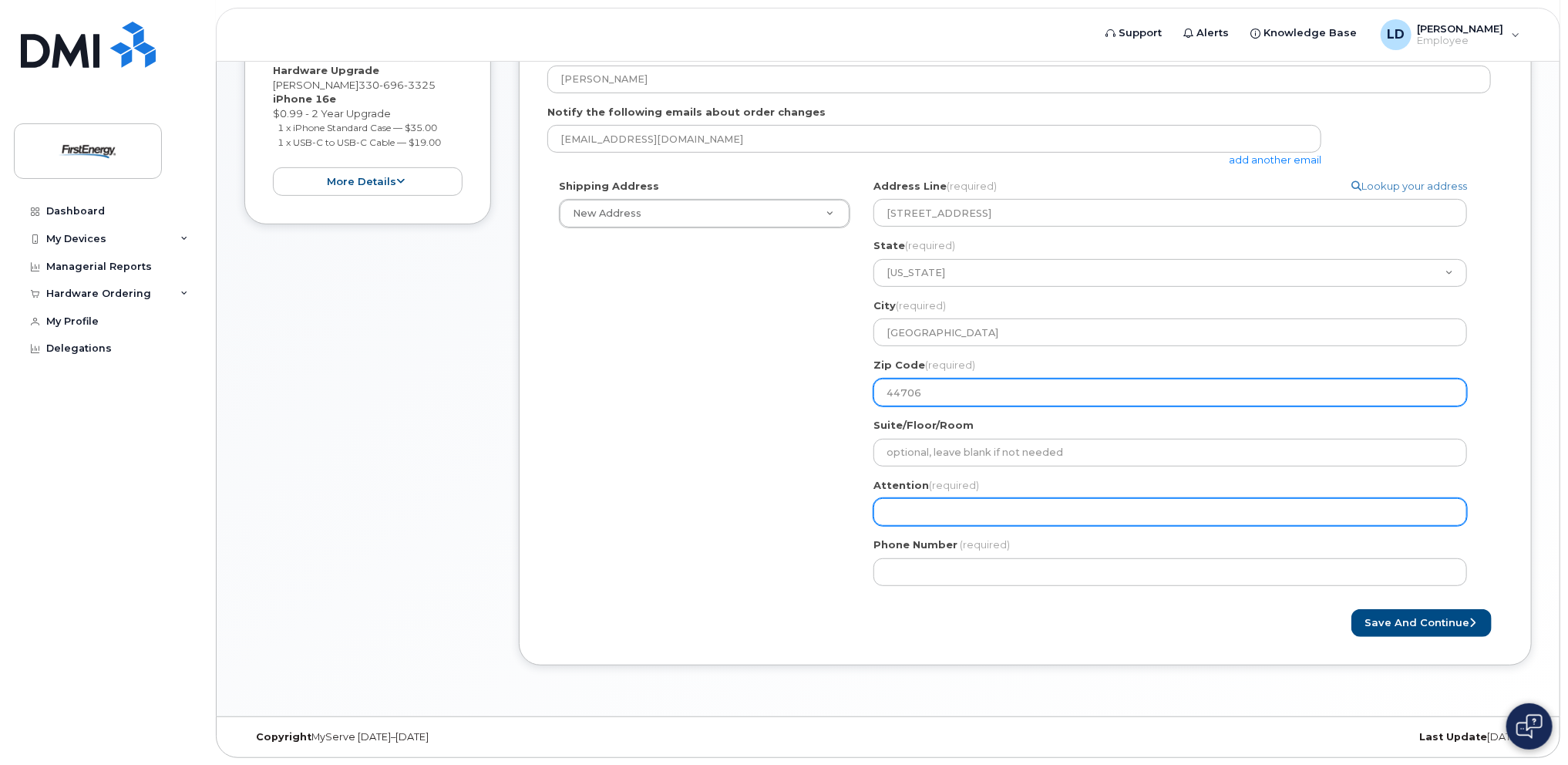
type input "44706"
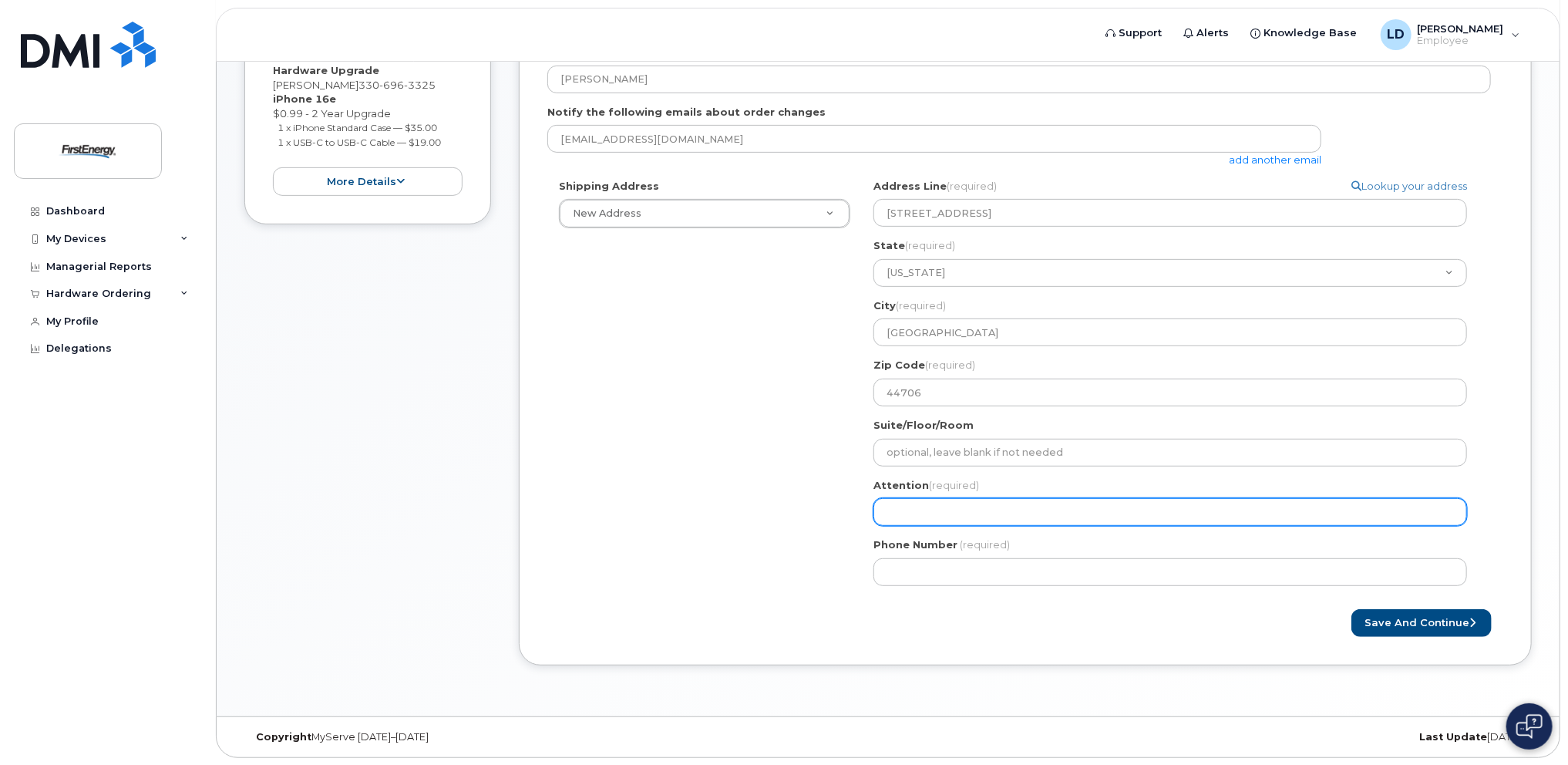
click at [1012, 519] on input "Attention (required)" at bounding box center [1169, 511] width 593 height 27
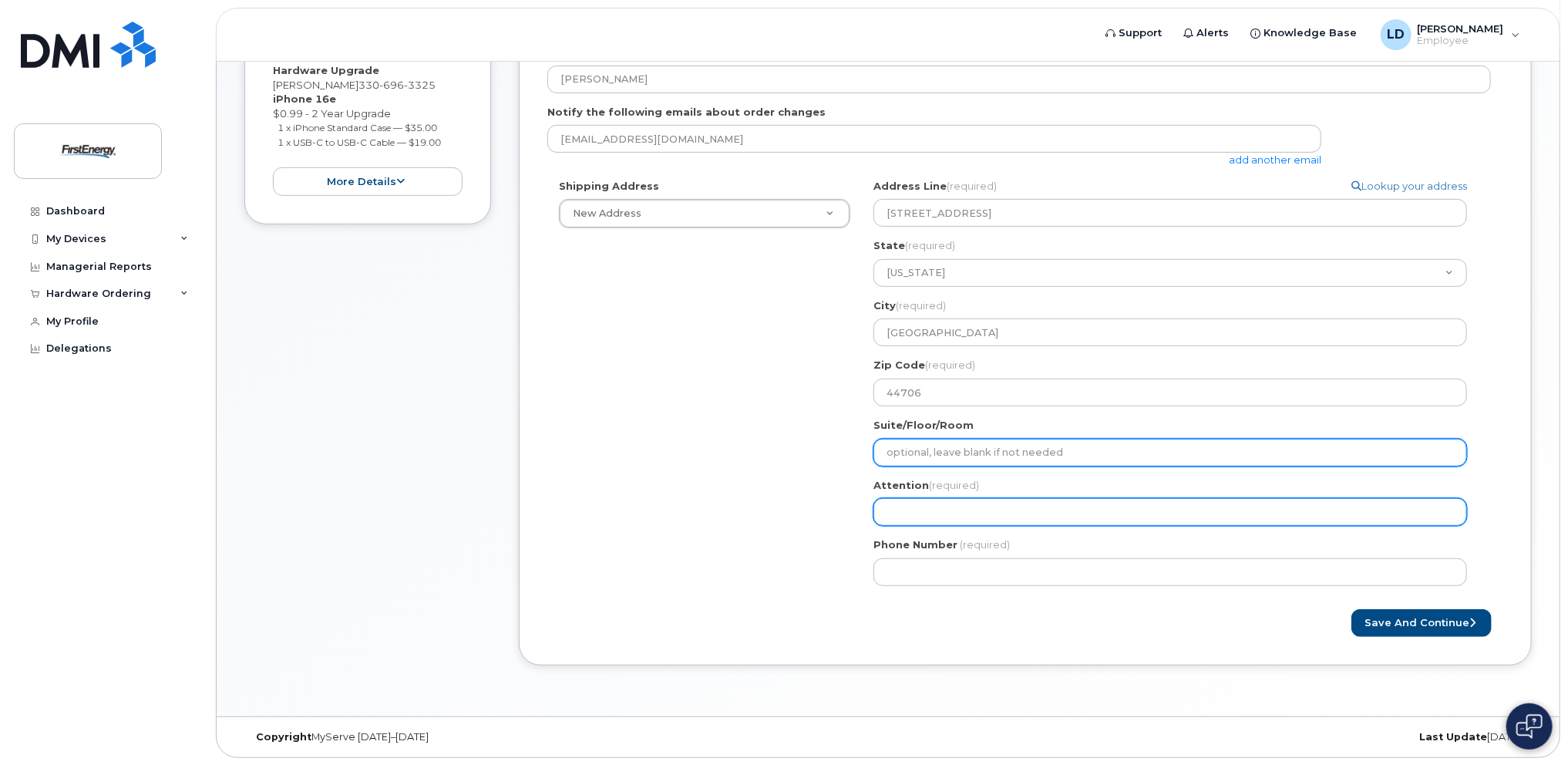
select select
type input "Da"
select select
type input "Dav"
select select
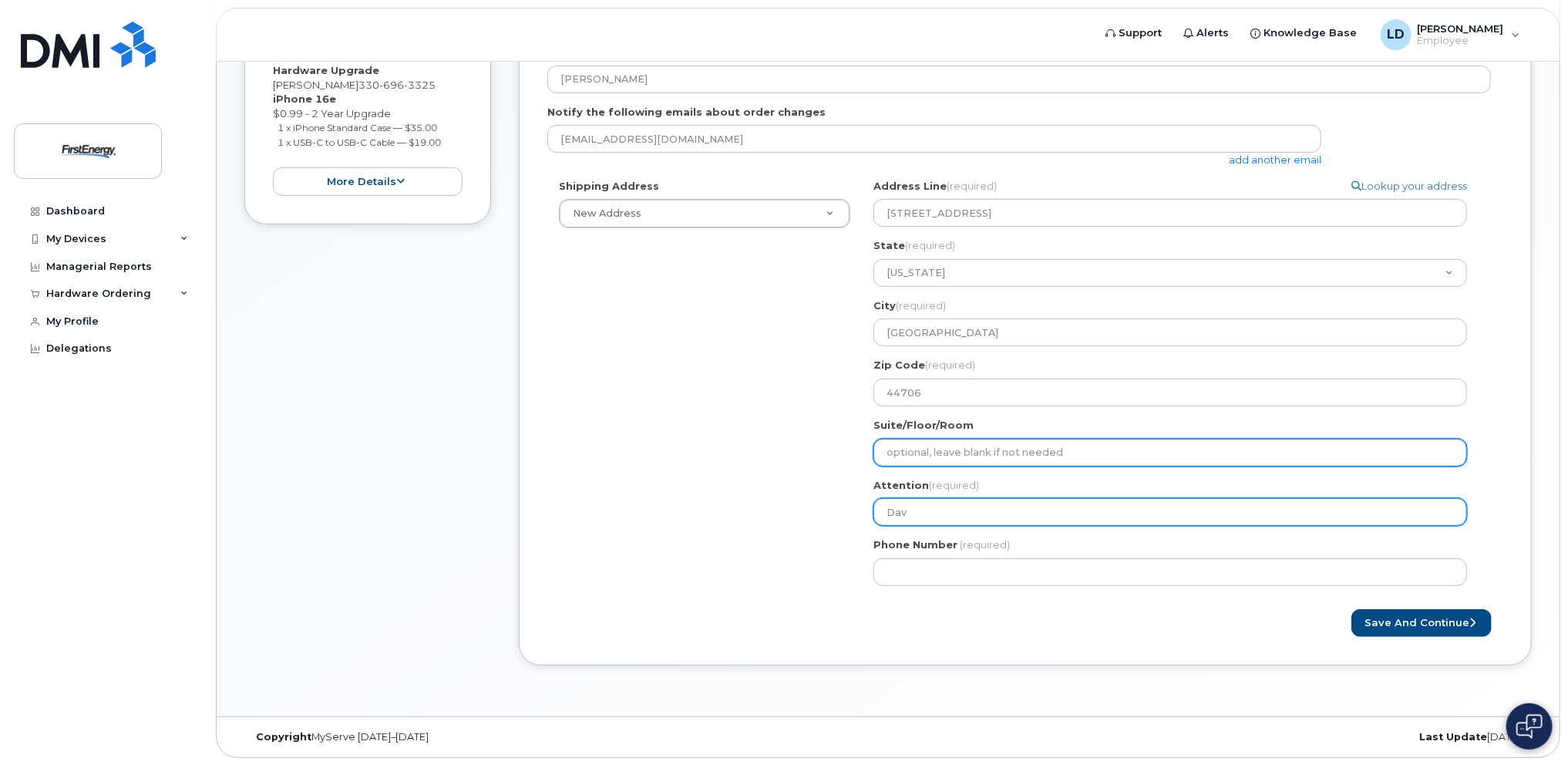
type input "Davi"
select select
type input "David"
select select
type input "David L"
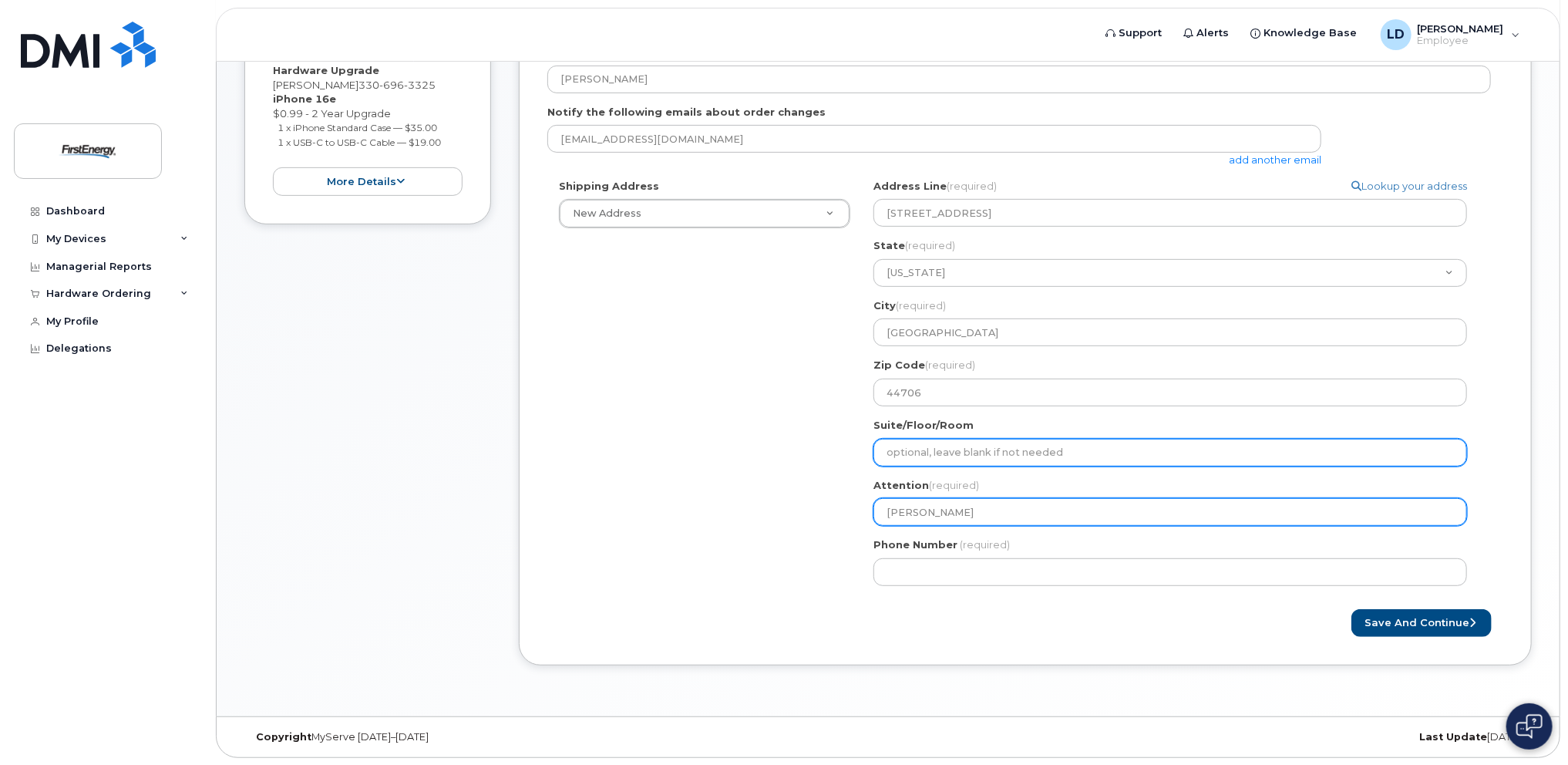
select select
type input "David La"
select select
type input "David Lak"
select select
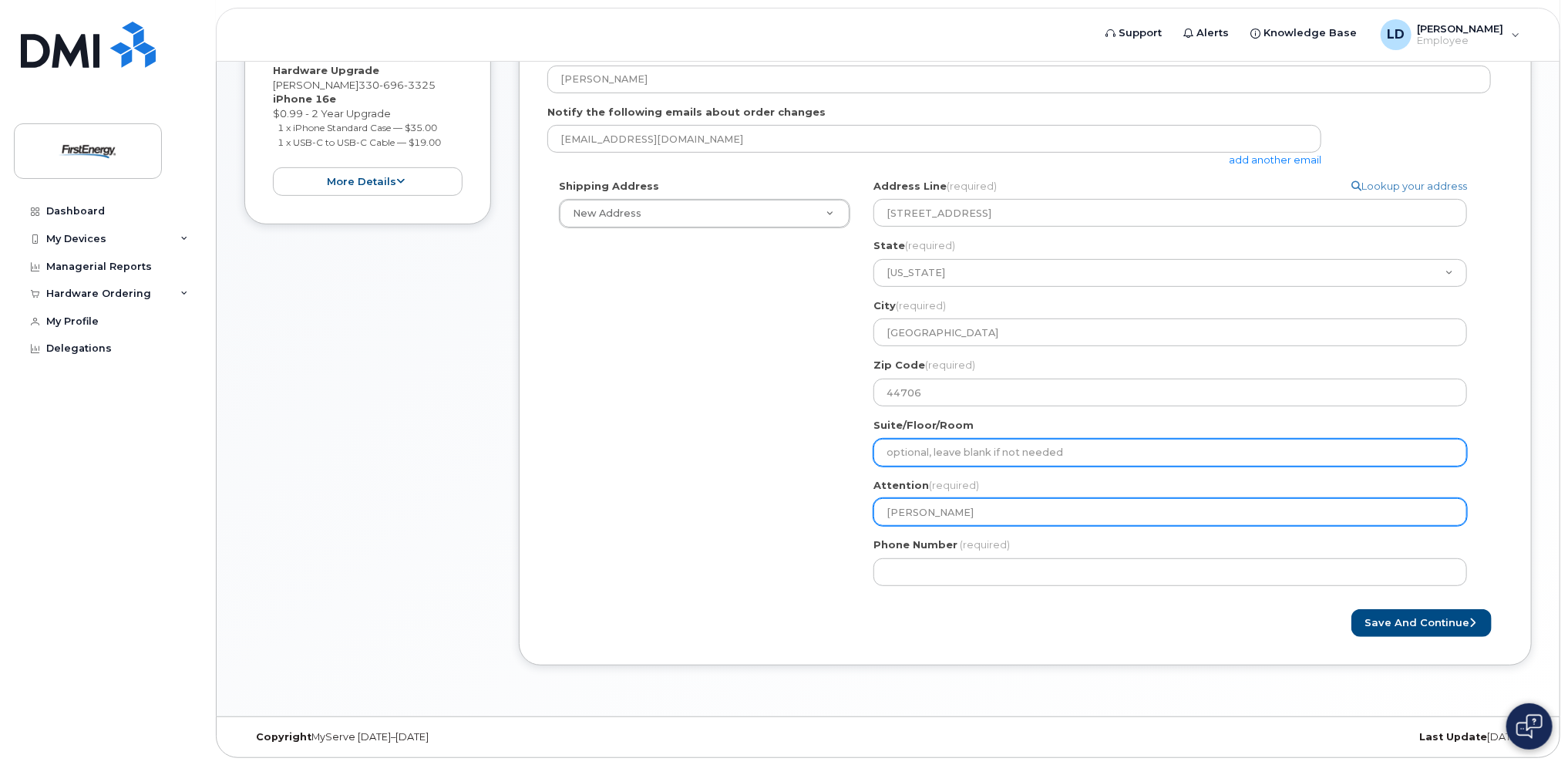
type input "David Lake"
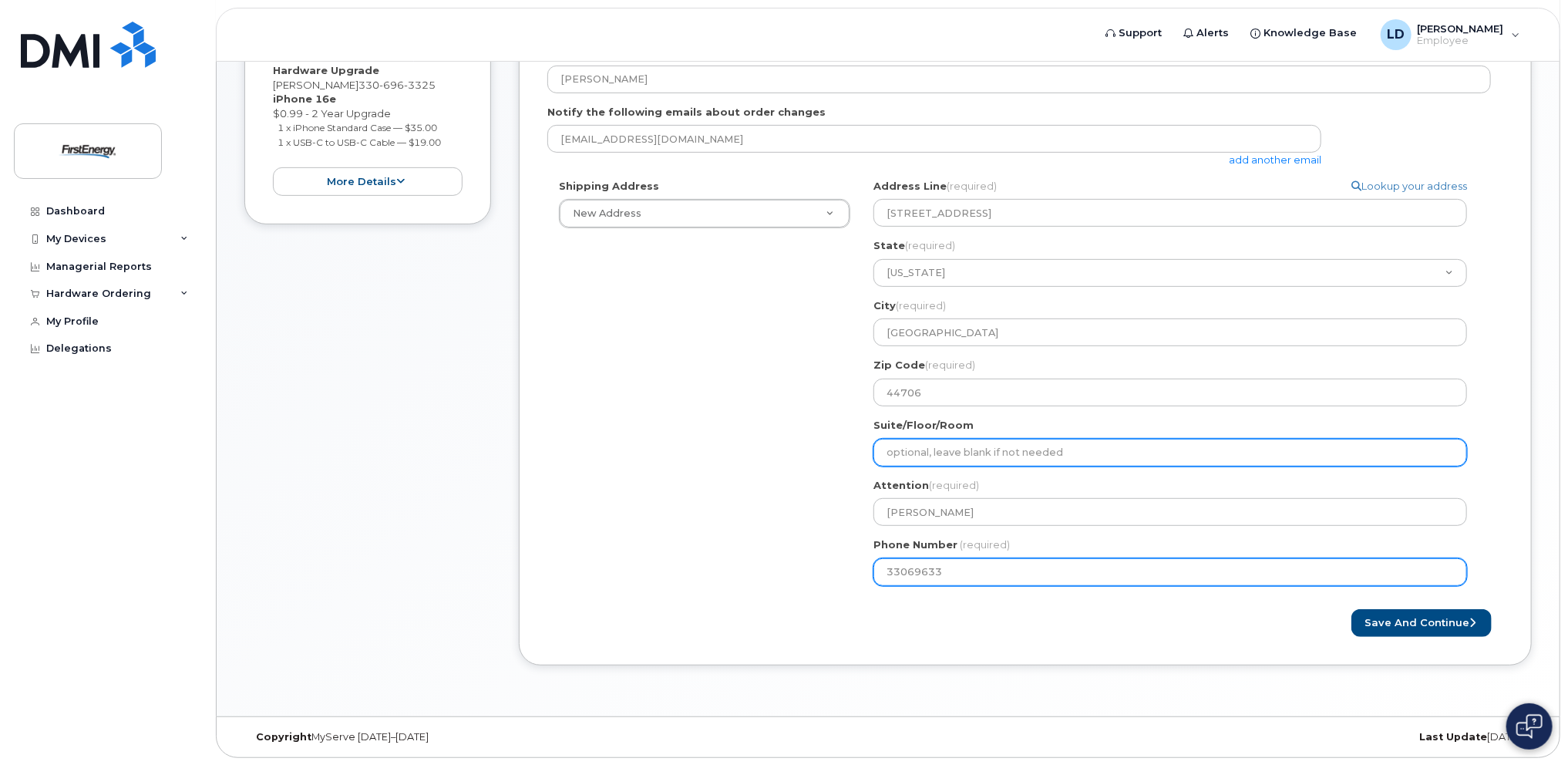
type input "330696332"
select select
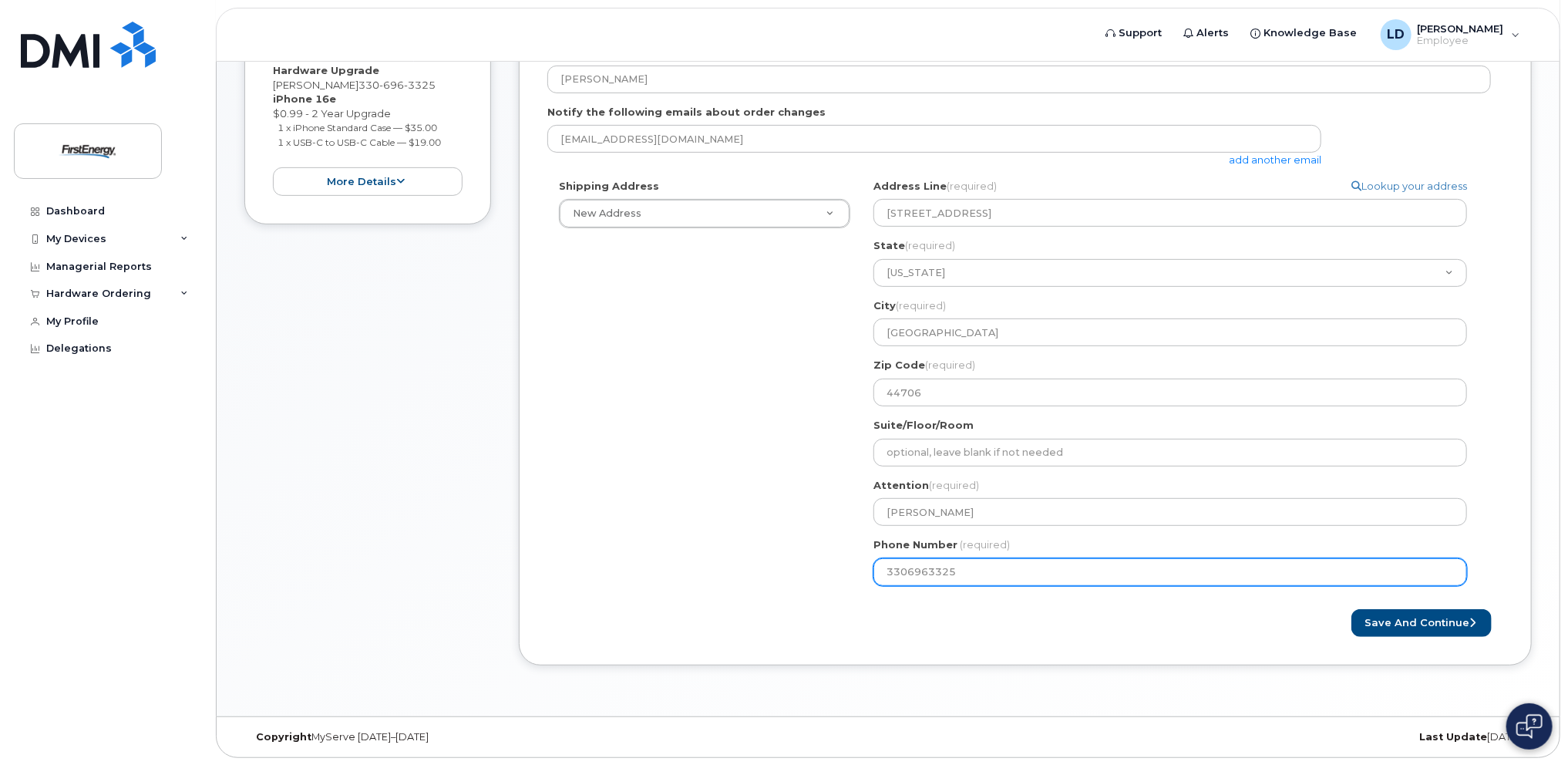
scroll to position [246, 0]
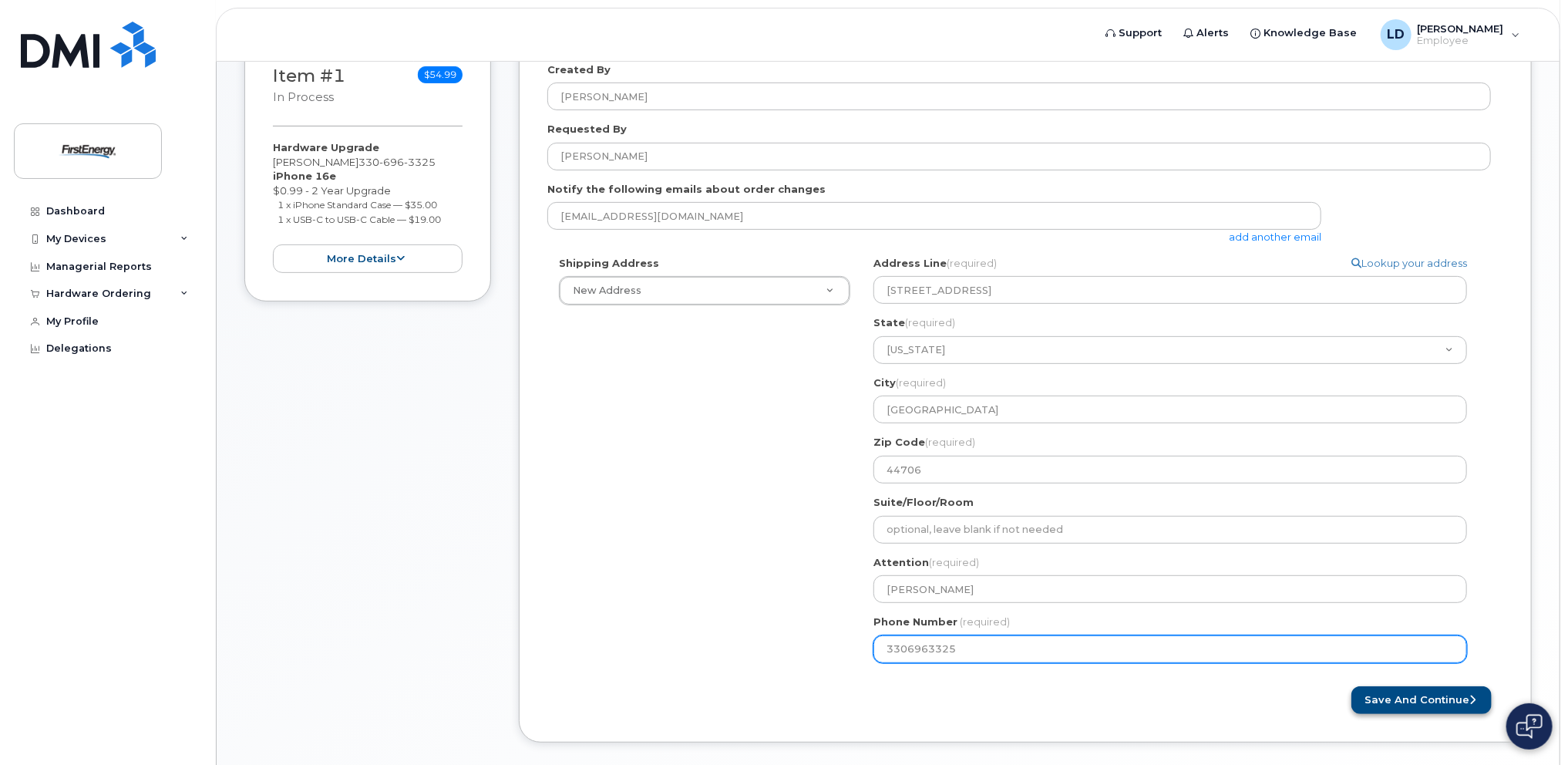
type input "3306963325"
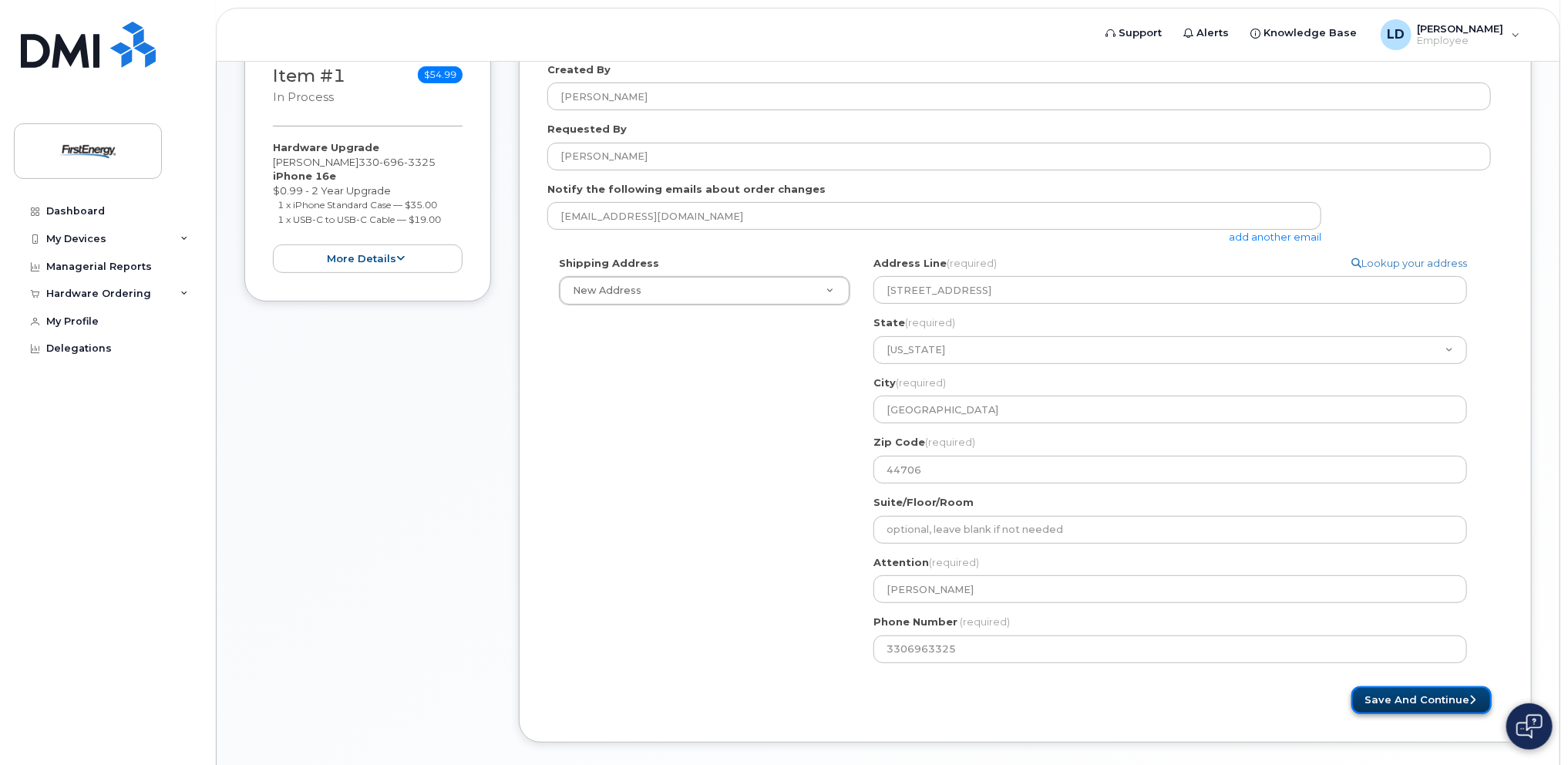
click at [1393, 701] on button "Save and Continue" at bounding box center [1421, 700] width 140 height 28
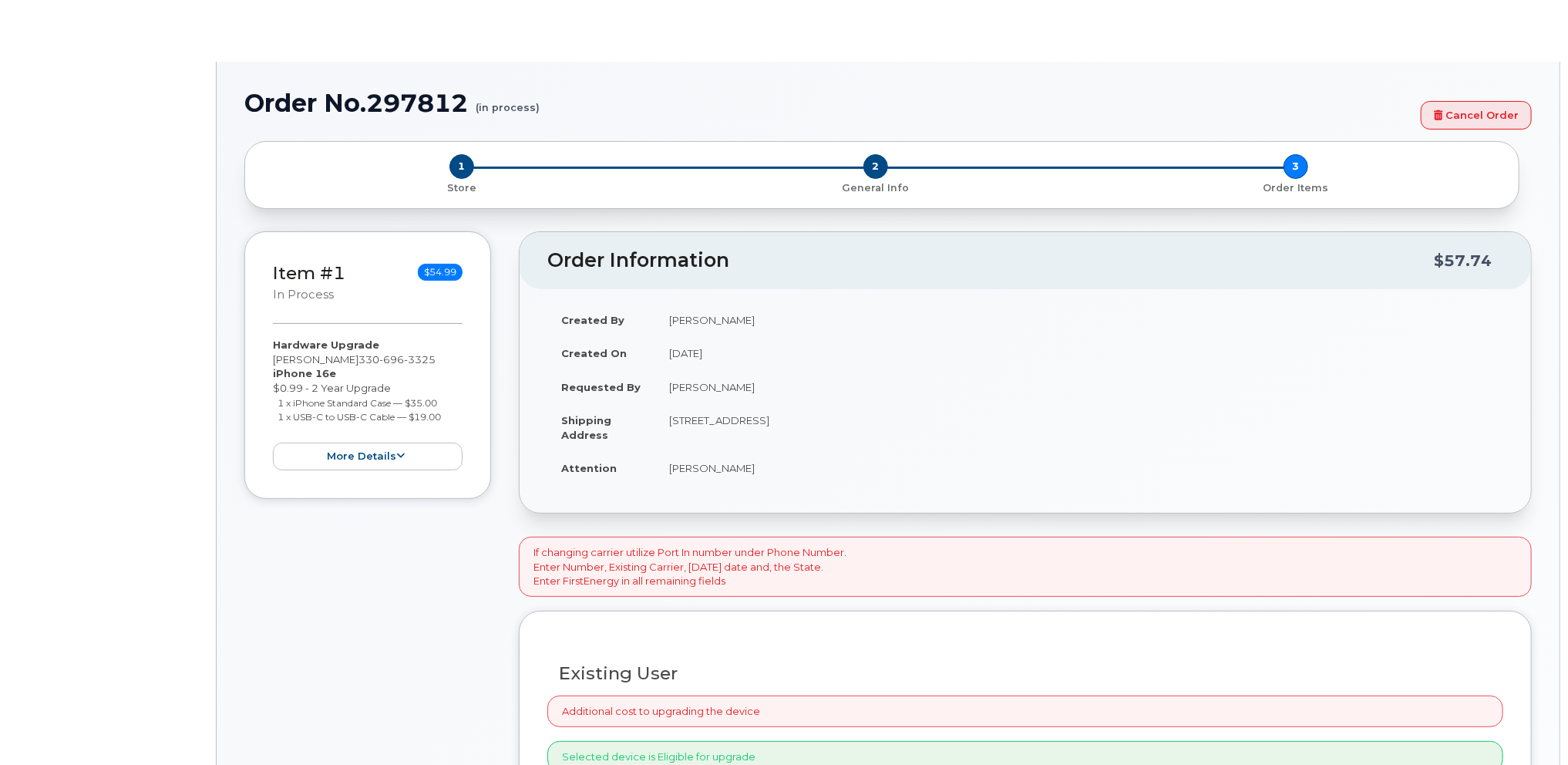
select select "2075375"
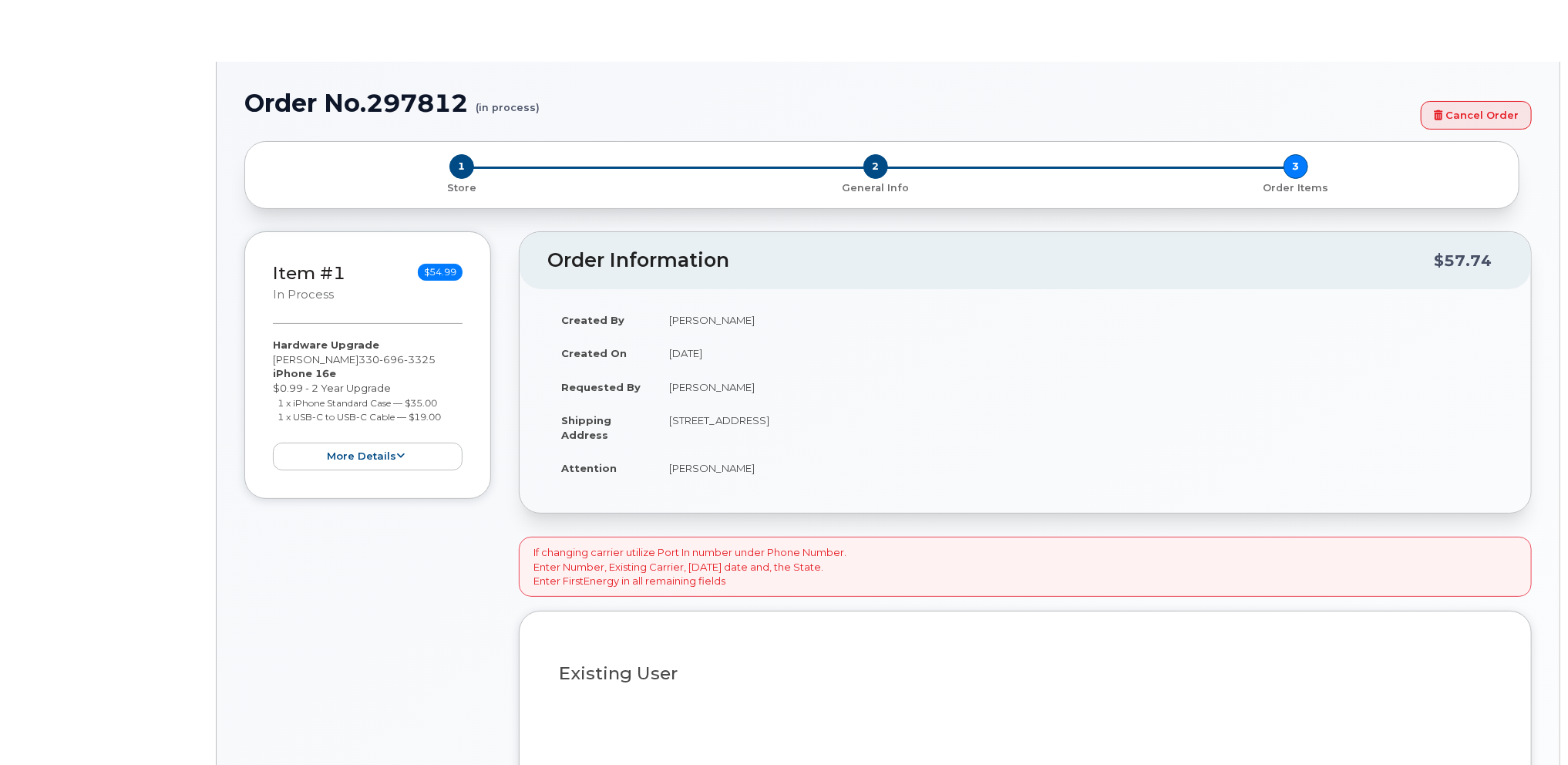
type input "2074685"
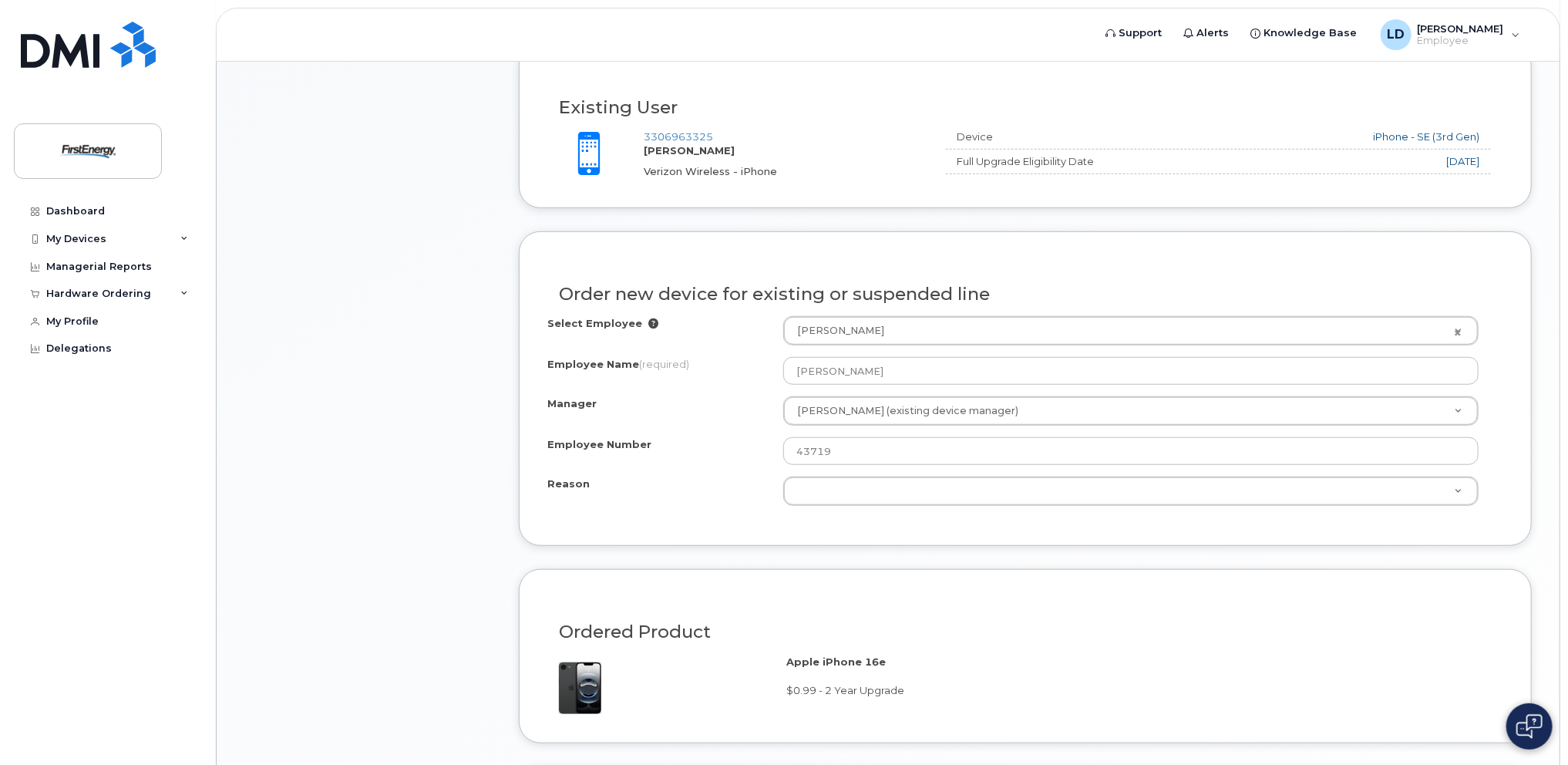
scroll to position [617, 0]
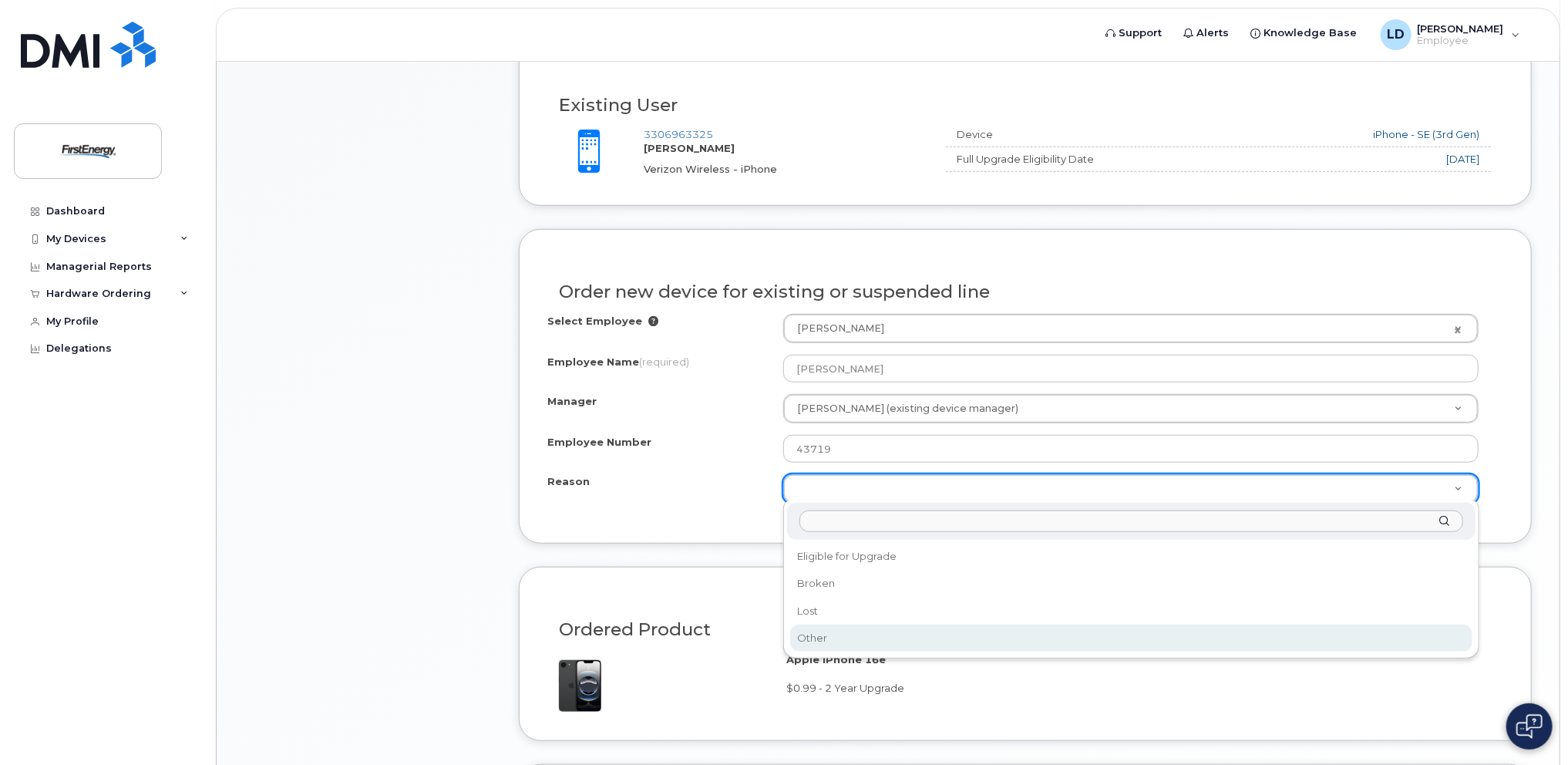
select select "other"
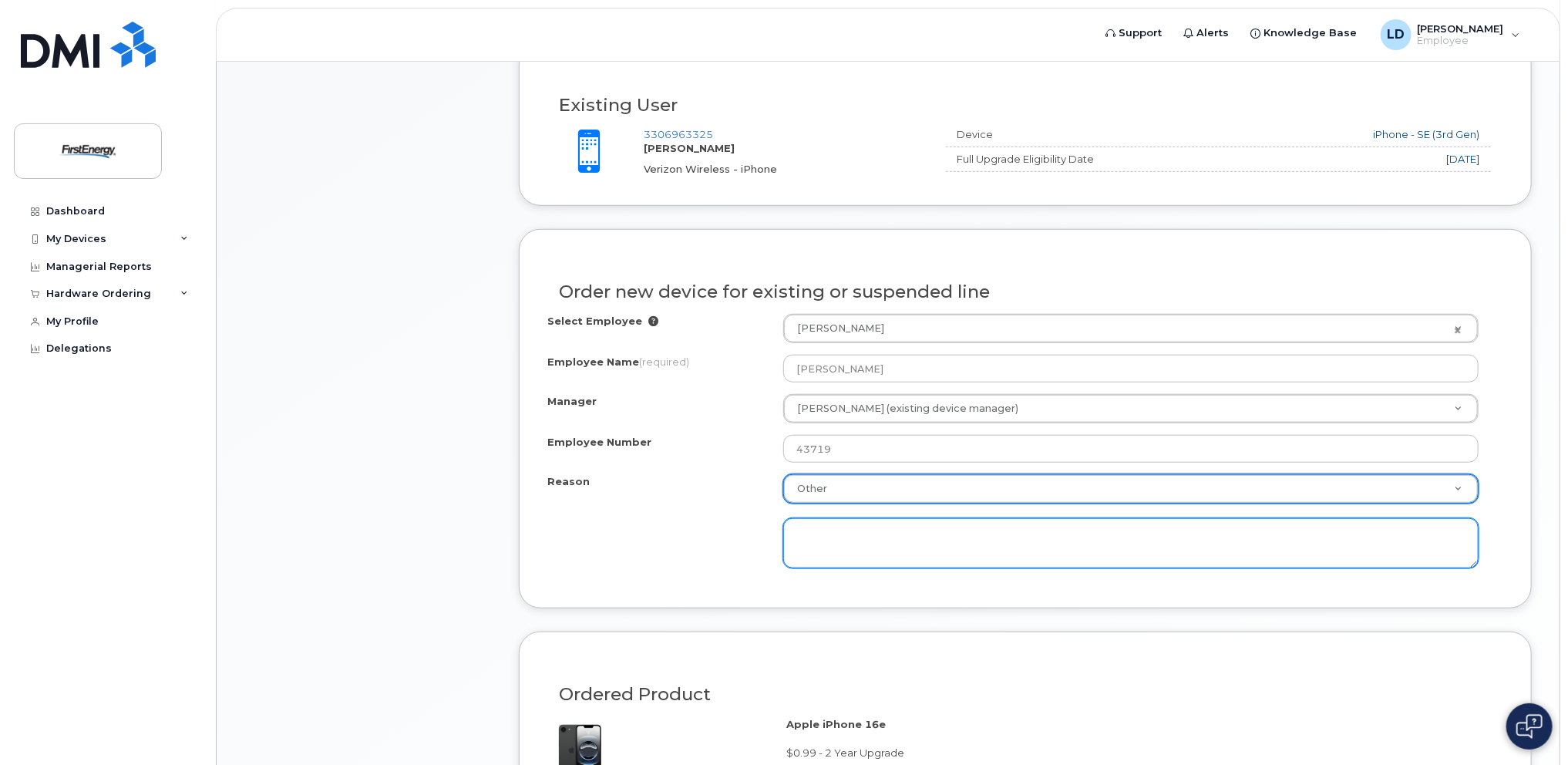
click at [845, 534] on textarea at bounding box center [1130, 543] width 695 height 51
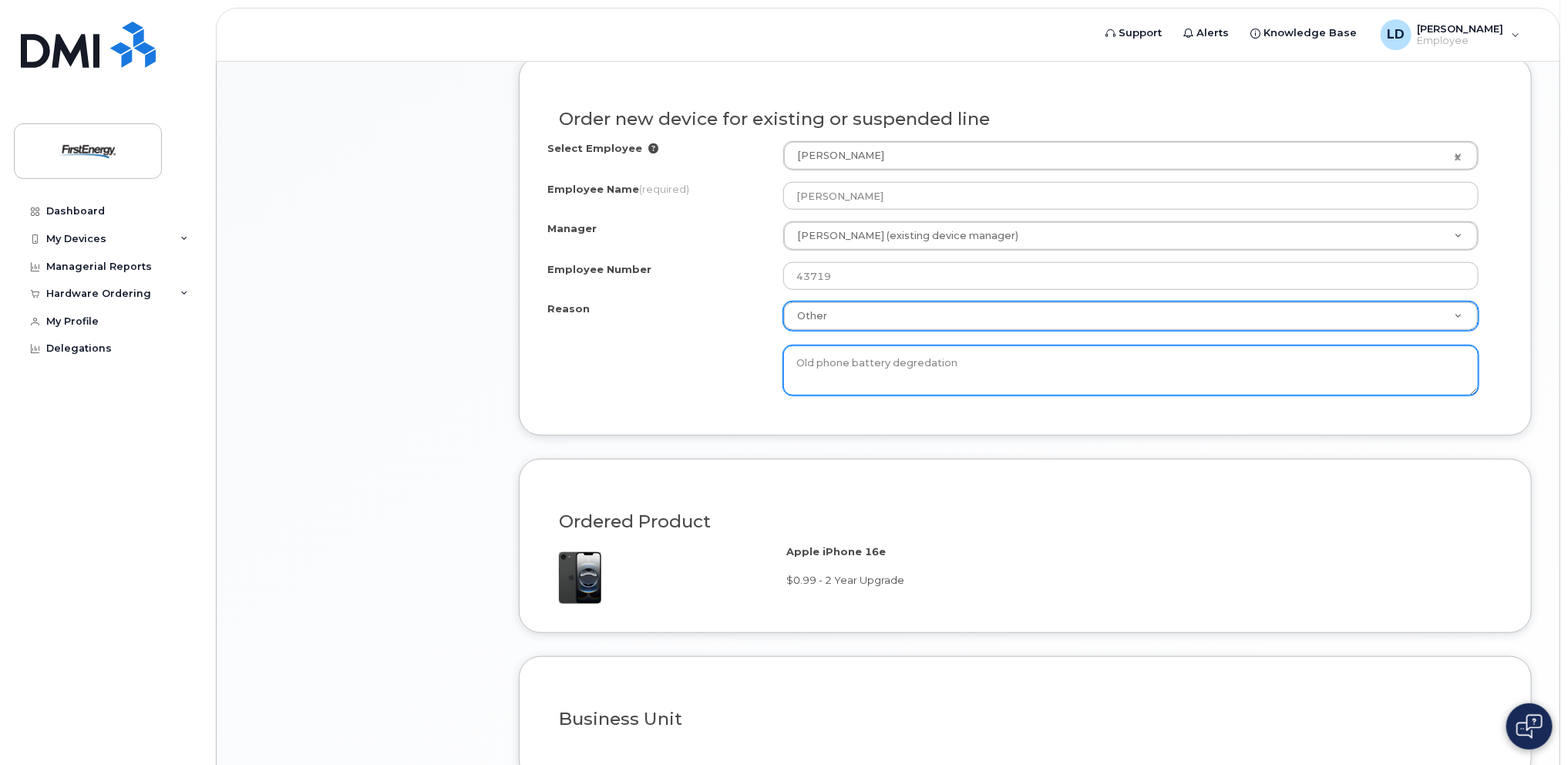
scroll to position [944, 0]
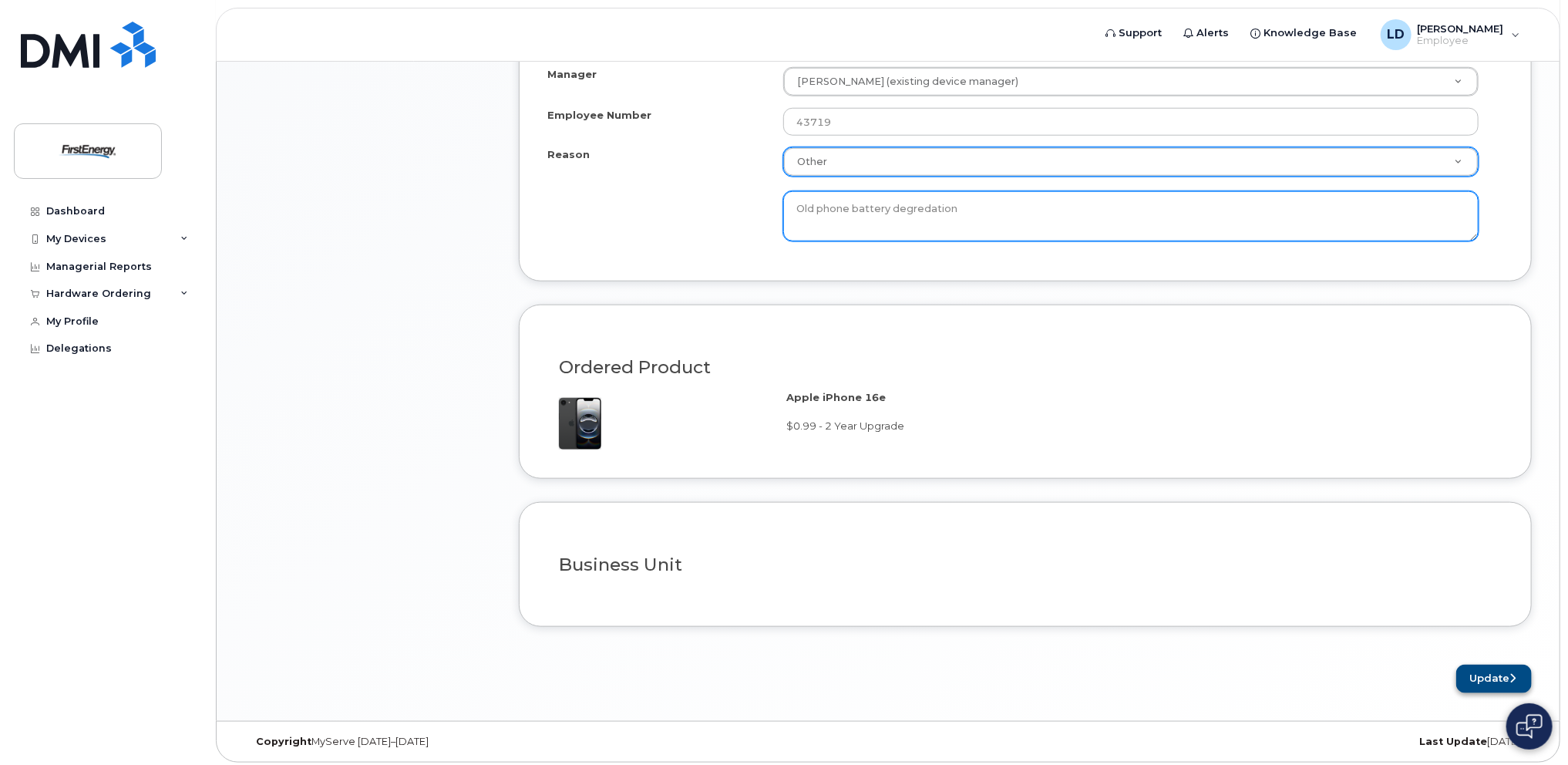
type textarea "Old phone battery degredation"
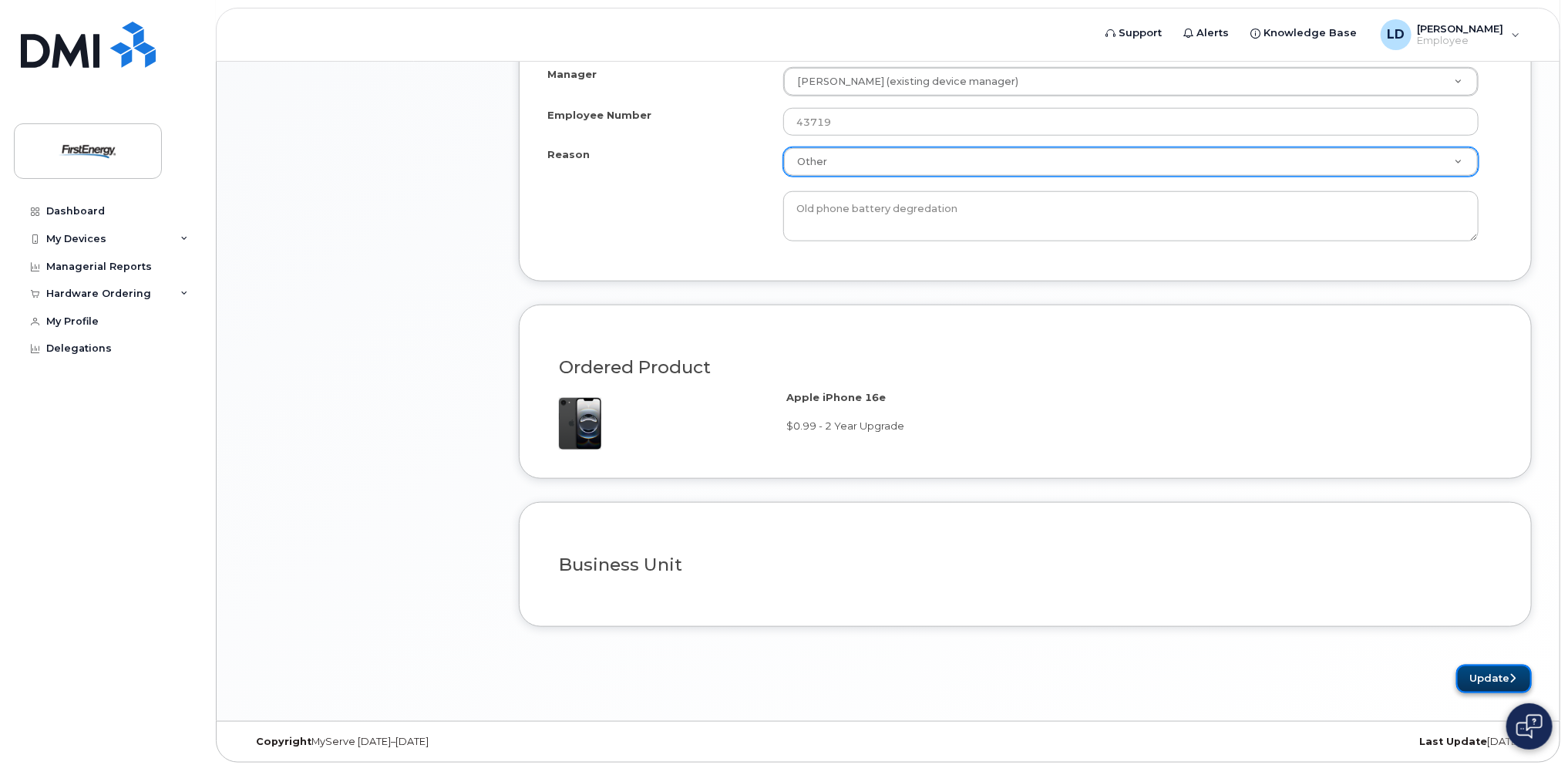
click at [1486, 676] on button "Update" at bounding box center [1494, 679] width 75 height 28
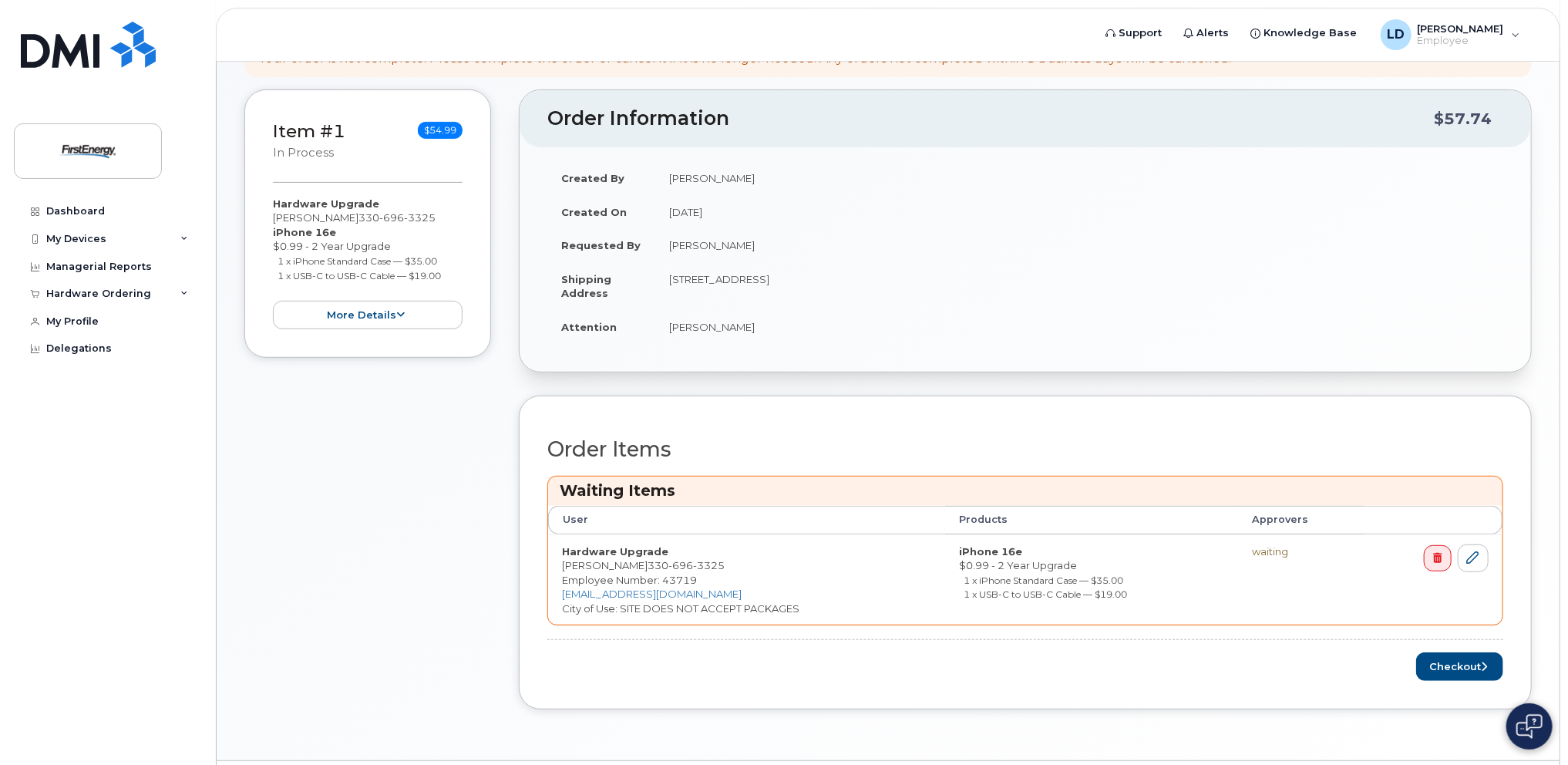
scroll to position [296, 0]
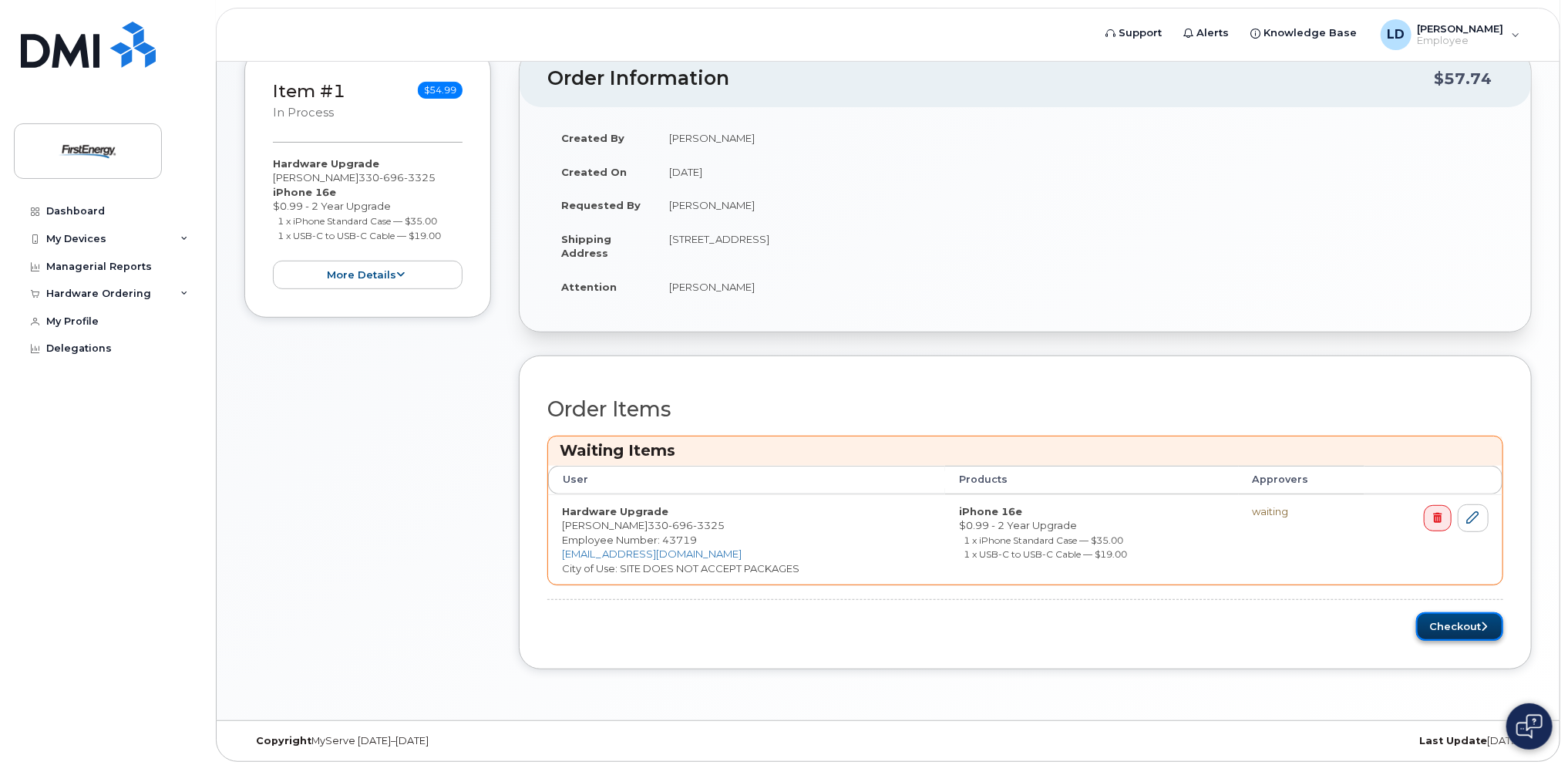
click at [1465, 624] on button "Checkout" at bounding box center [1459, 626] width 87 height 28
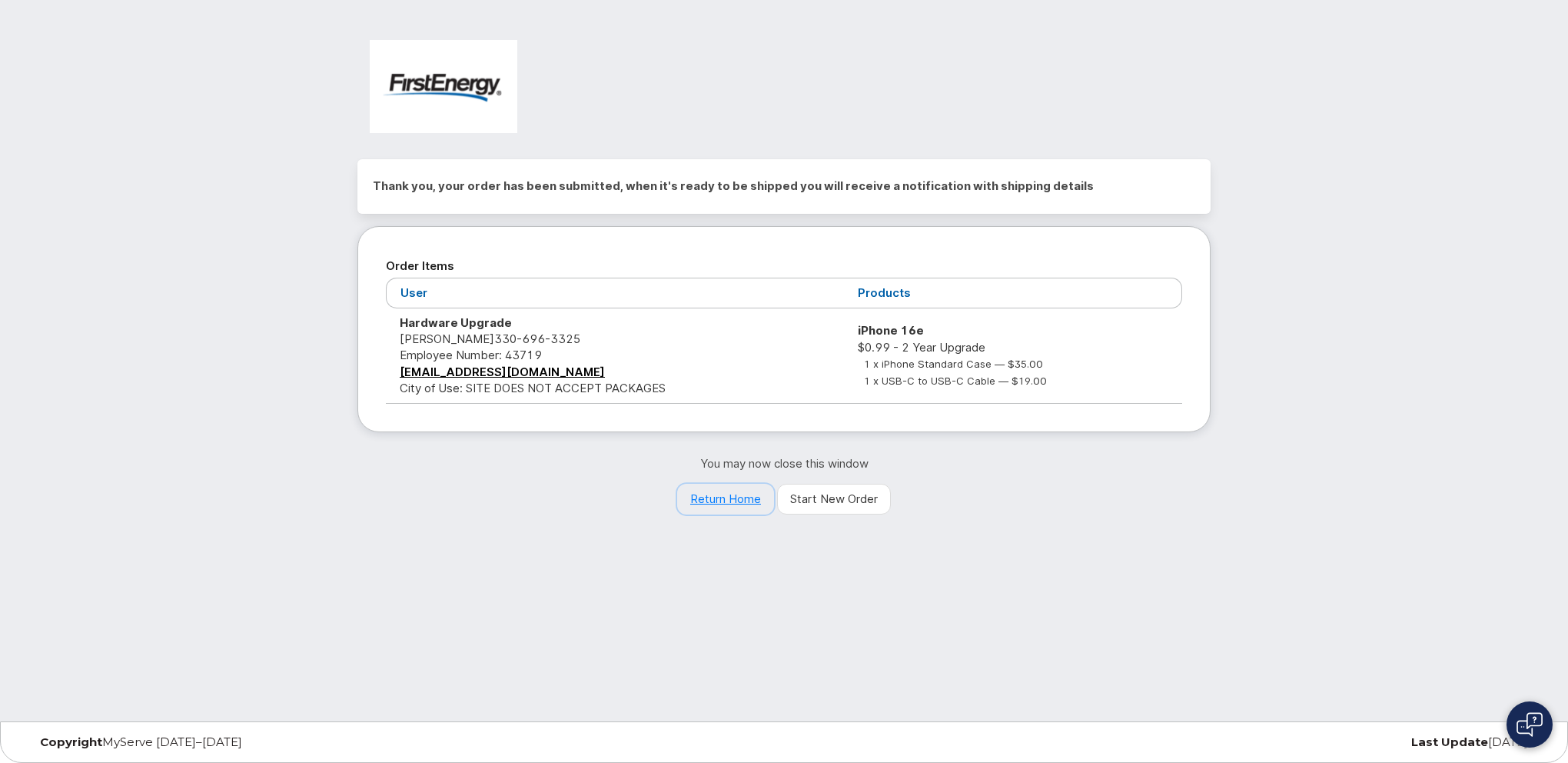
click at [726, 495] on link "Return Home" at bounding box center [726, 499] width 97 height 30
